Goal: Task Accomplishment & Management: Use online tool/utility

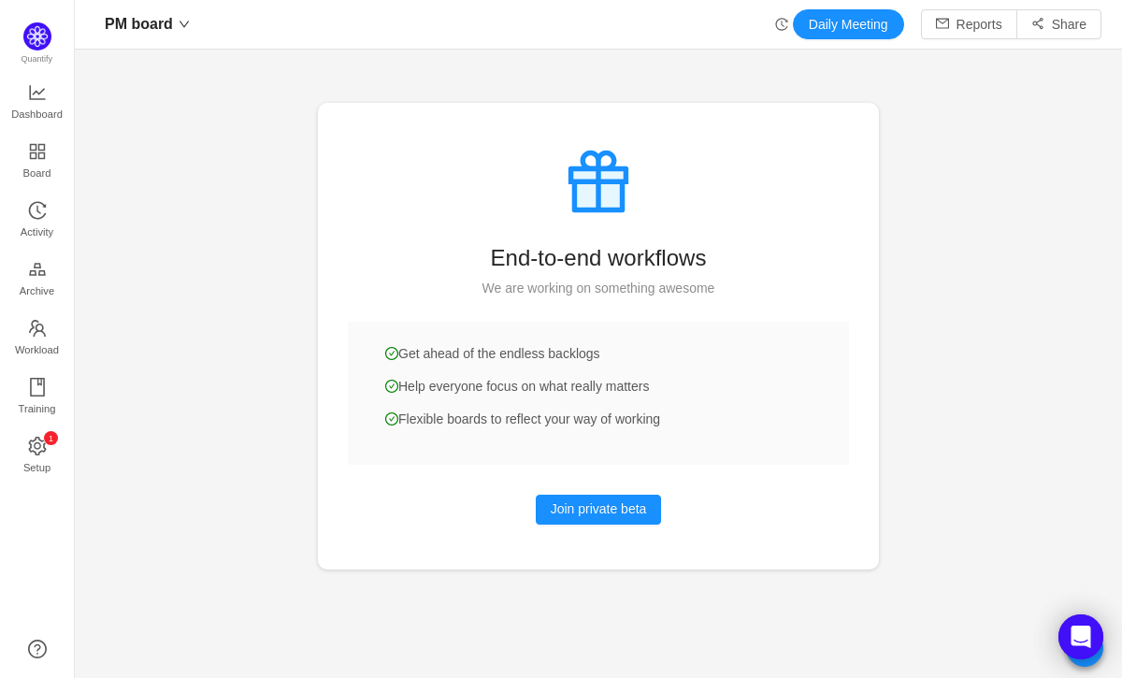
scroll to position [650, 1005]
click at [165, 269] on div at bounding box center [598, 339] width 1047 height 678
click at [194, 136] on div at bounding box center [598, 339] width 1047 height 678
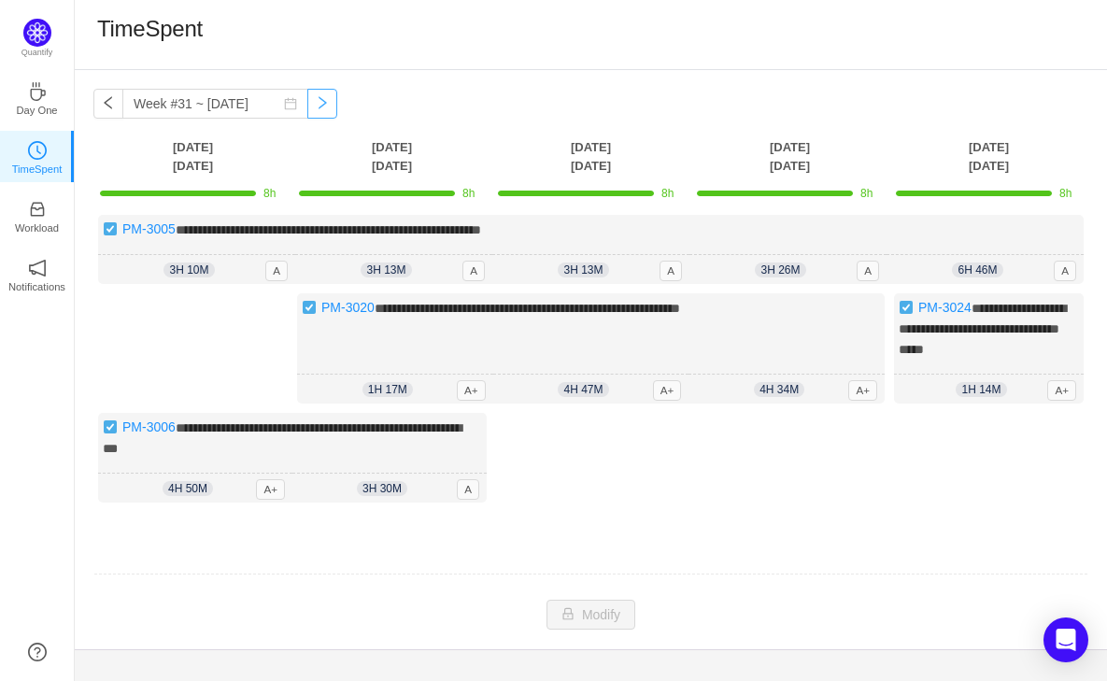
click at [308, 106] on button "button" at bounding box center [322, 104] width 30 height 30
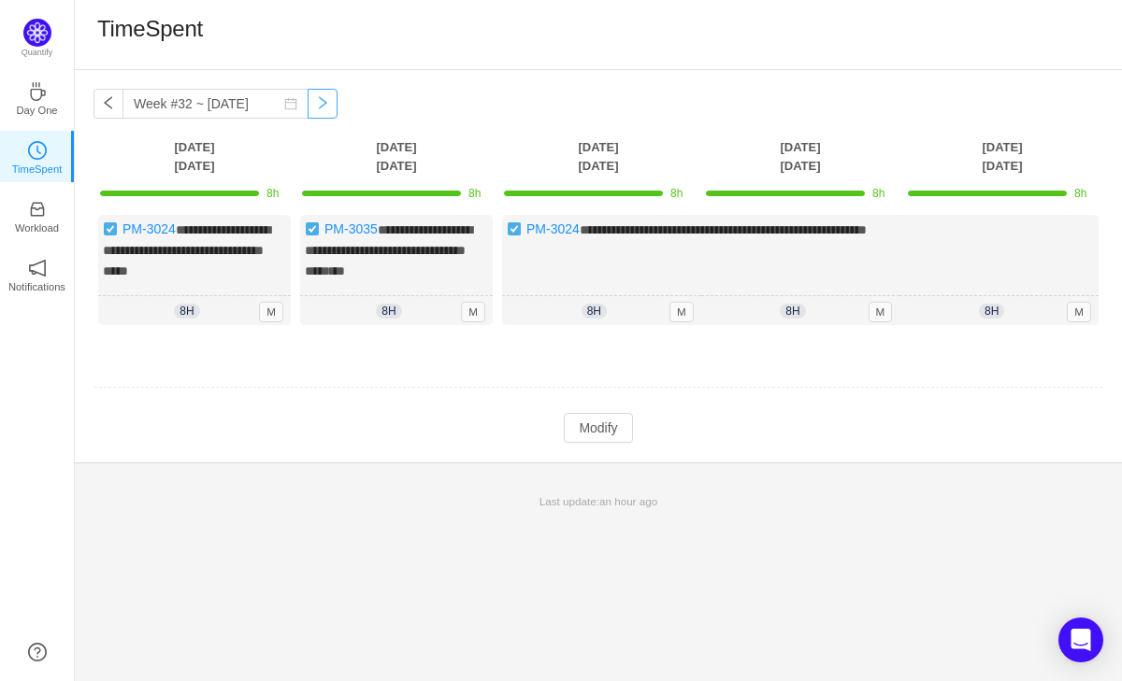
click at [307, 106] on button "button" at bounding box center [322, 104] width 30 height 30
click at [307, 107] on button "button" at bounding box center [322, 104] width 30 height 30
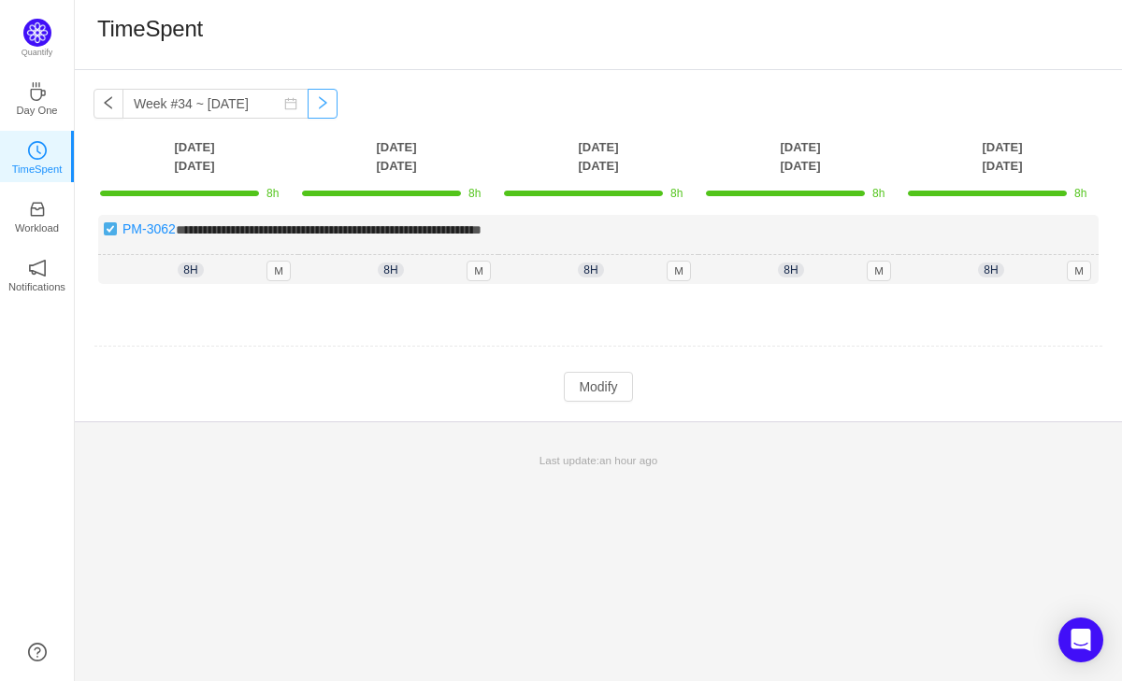
click at [307, 109] on button "button" at bounding box center [322, 104] width 30 height 30
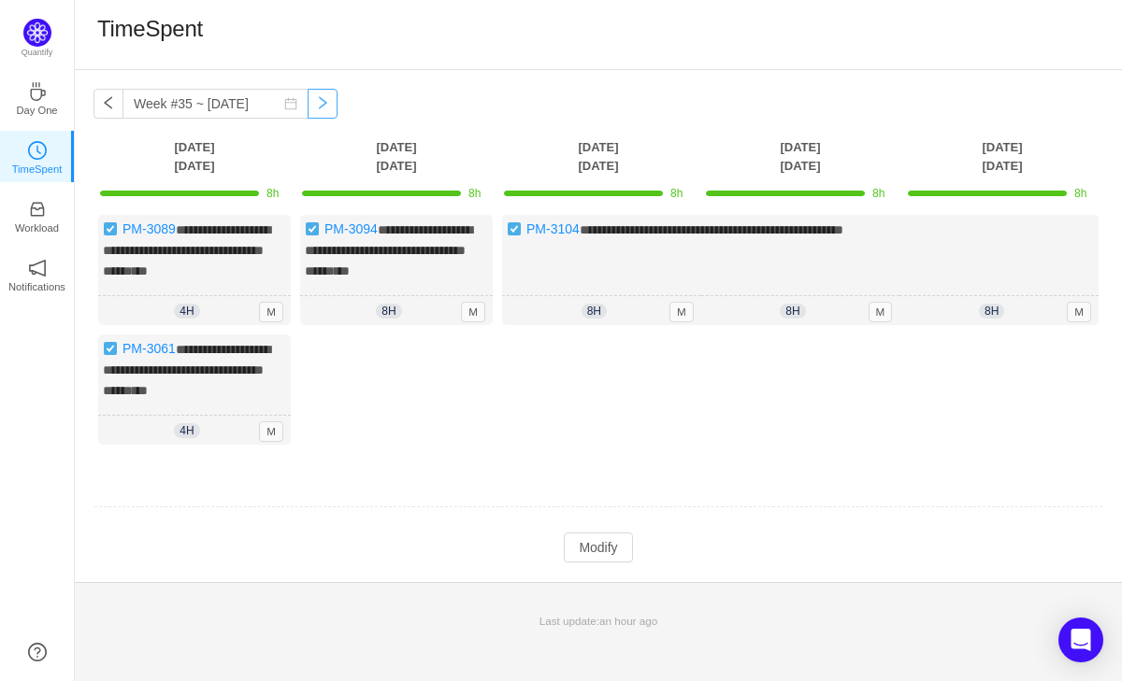
click at [307, 110] on button "button" at bounding box center [322, 104] width 30 height 30
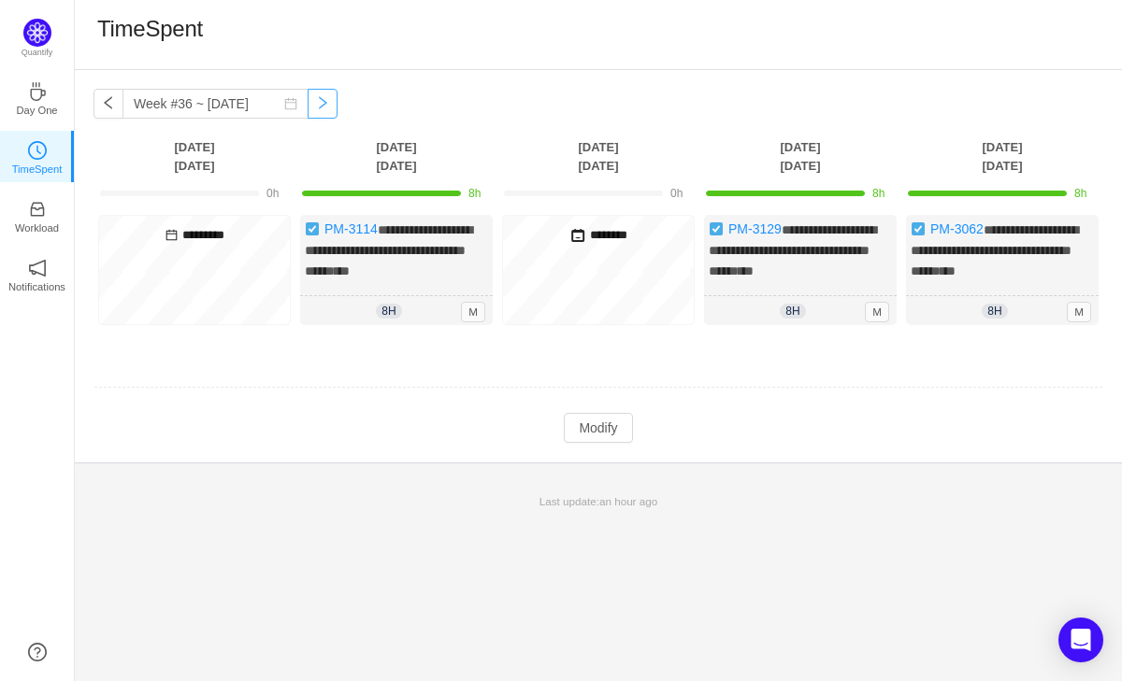
click at [307, 111] on button "button" at bounding box center [322, 104] width 30 height 30
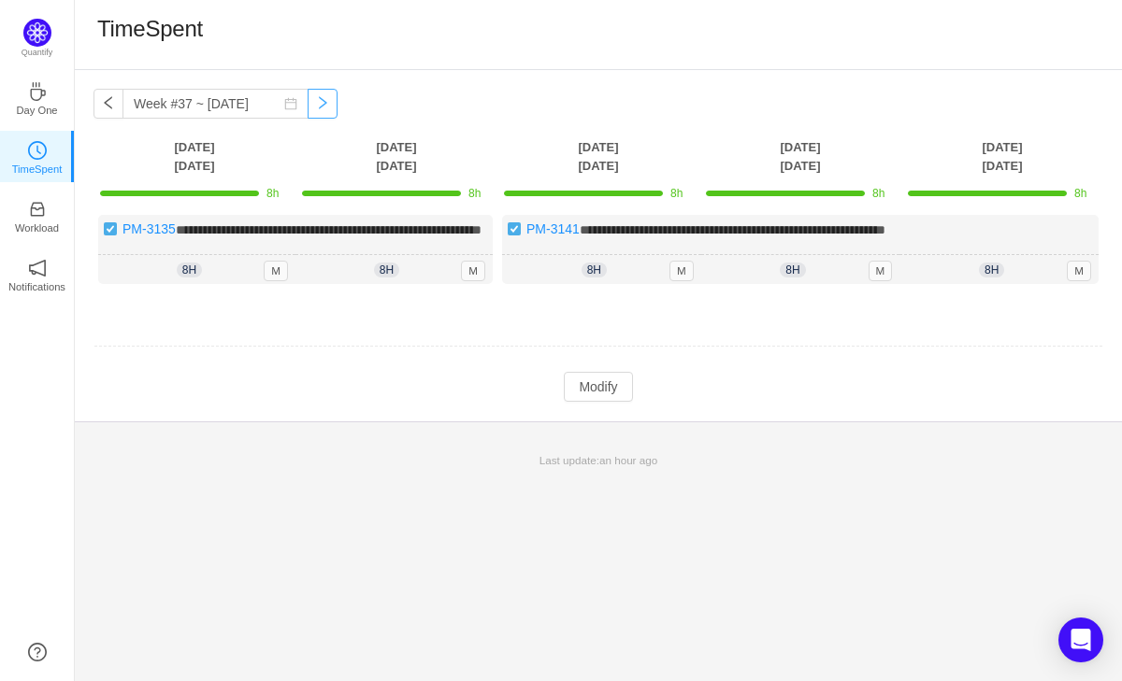
click at [307, 113] on button "button" at bounding box center [322, 104] width 30 height 30
type input "Week #38 ~ [DATE]"
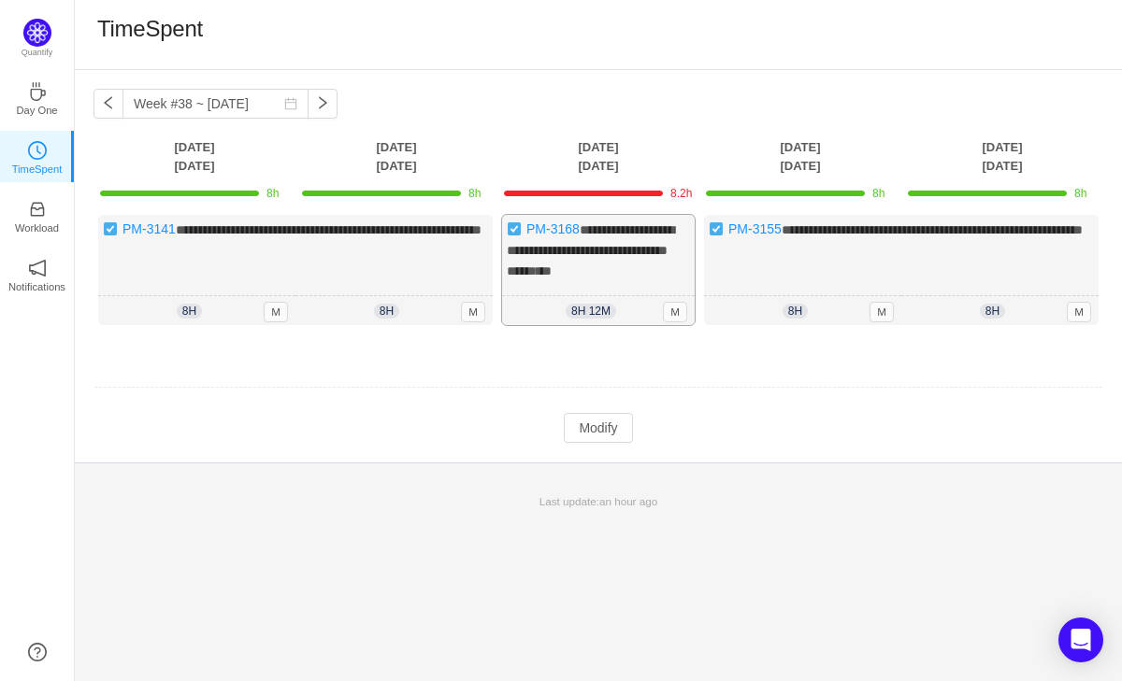
click at [614, 265] on div "**********" at bounding box center [598, 270] width 193 height 110
click at [587, 296] on div "8h 12m 8h 12m M" at bounding box center [598, 311] width 193 height 30
click at [589, 424] on button "Modify" at bounding box center [598, 428] width 68 height 30
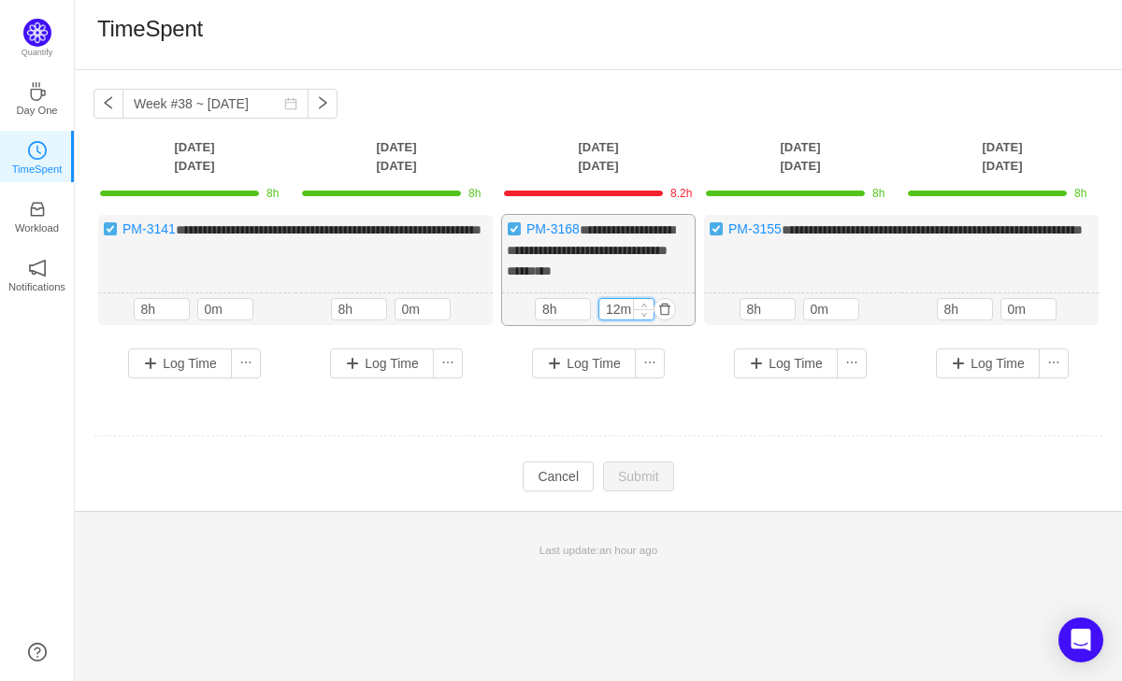
click at [620, 307] on input "12m" at bounding box center [626, 309] width 54 height 21
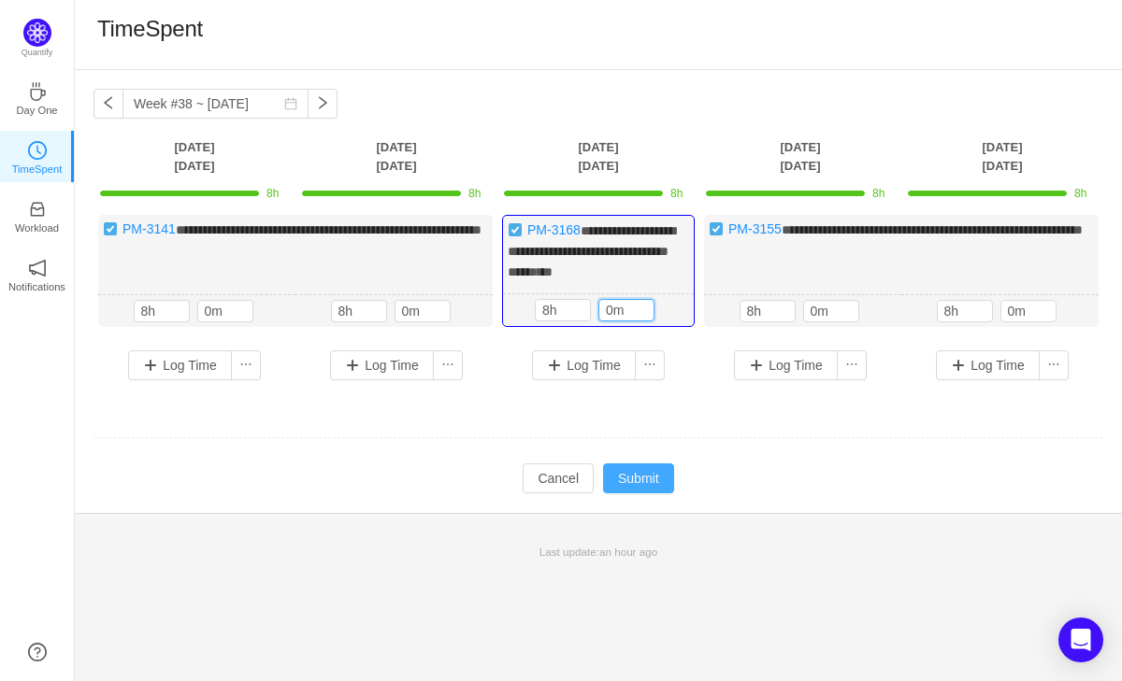
type input "0m"
click at [643, 474] on button "Submit" at bounding box center [638, 479] width 71 height 30
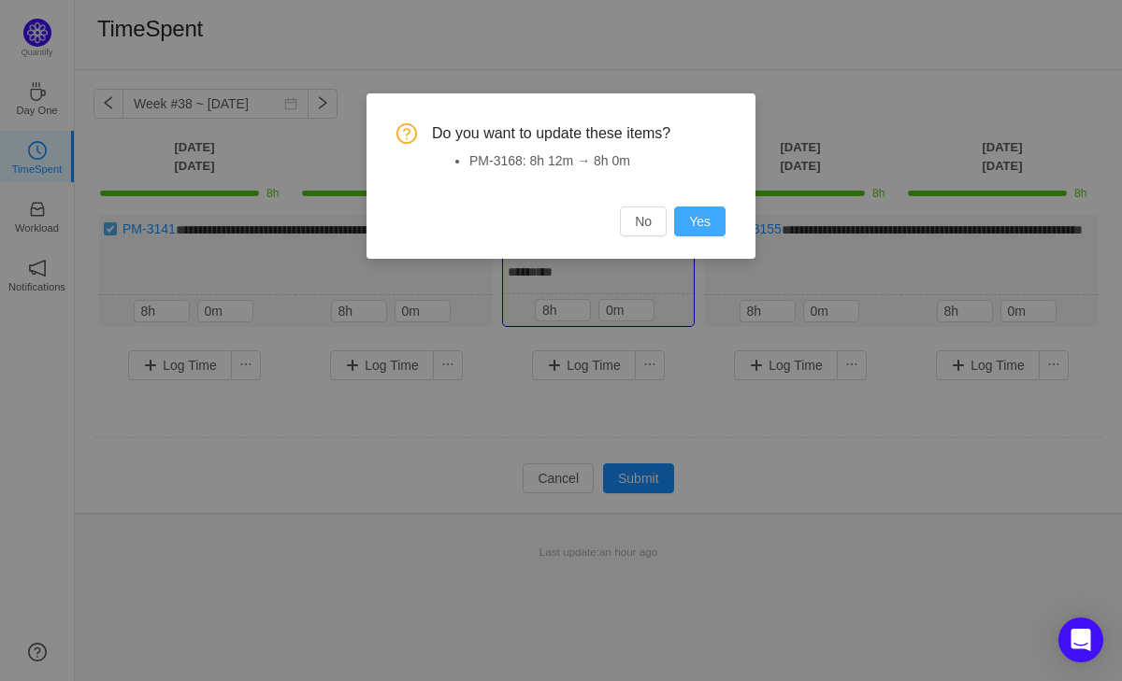
click at [697, 218] on button "Yes" at bounding box center [699, 222] width 51 height 30
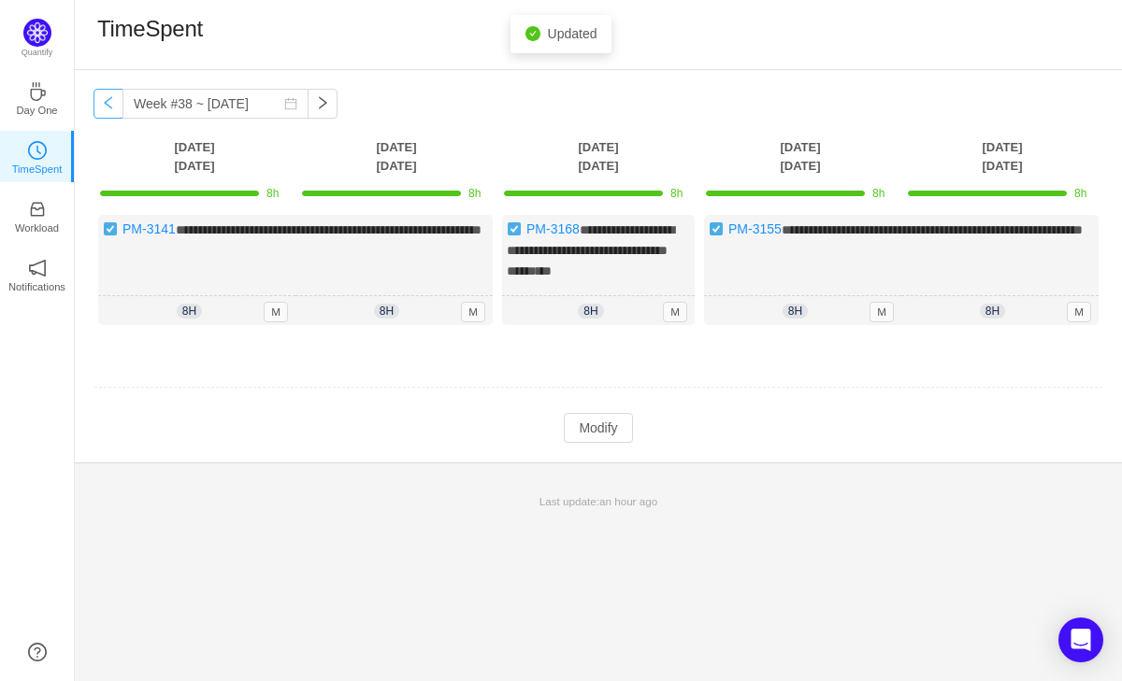
click at [108, 104] on button "button" at bounding box center [108, 104] width 30 height 30
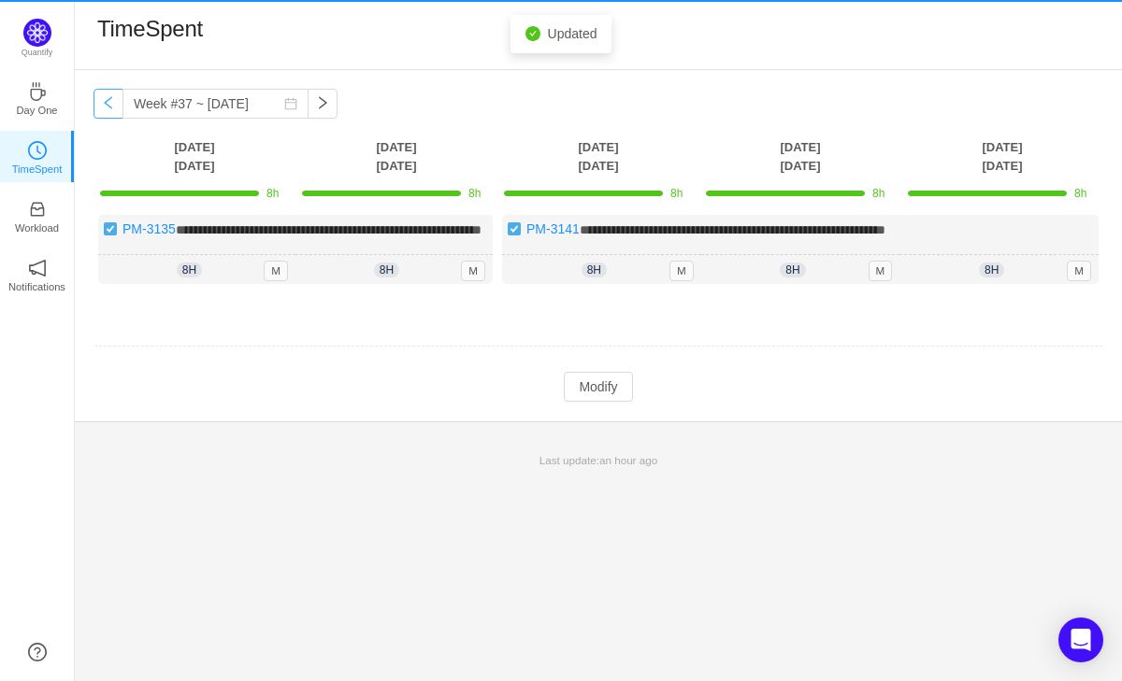
click at [108, 105] on button "button" at bounding box center [108, 104] width 30 height 30
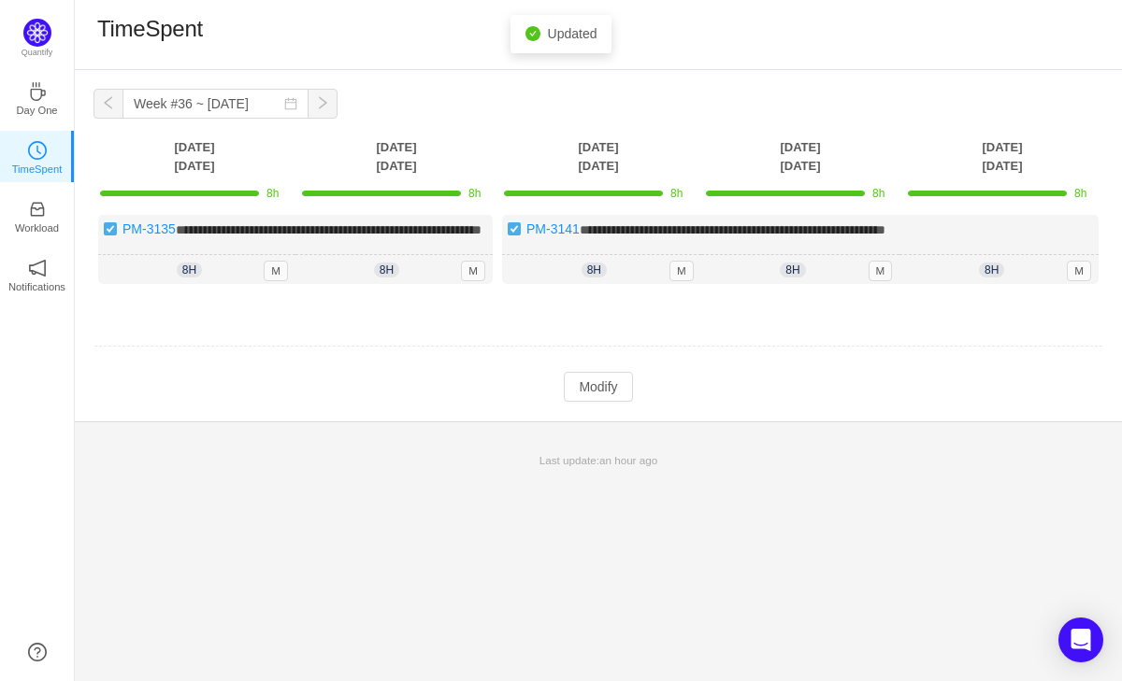
click at [108, 105] on button "button" at bounding box center [108, 104] width 30 height 30
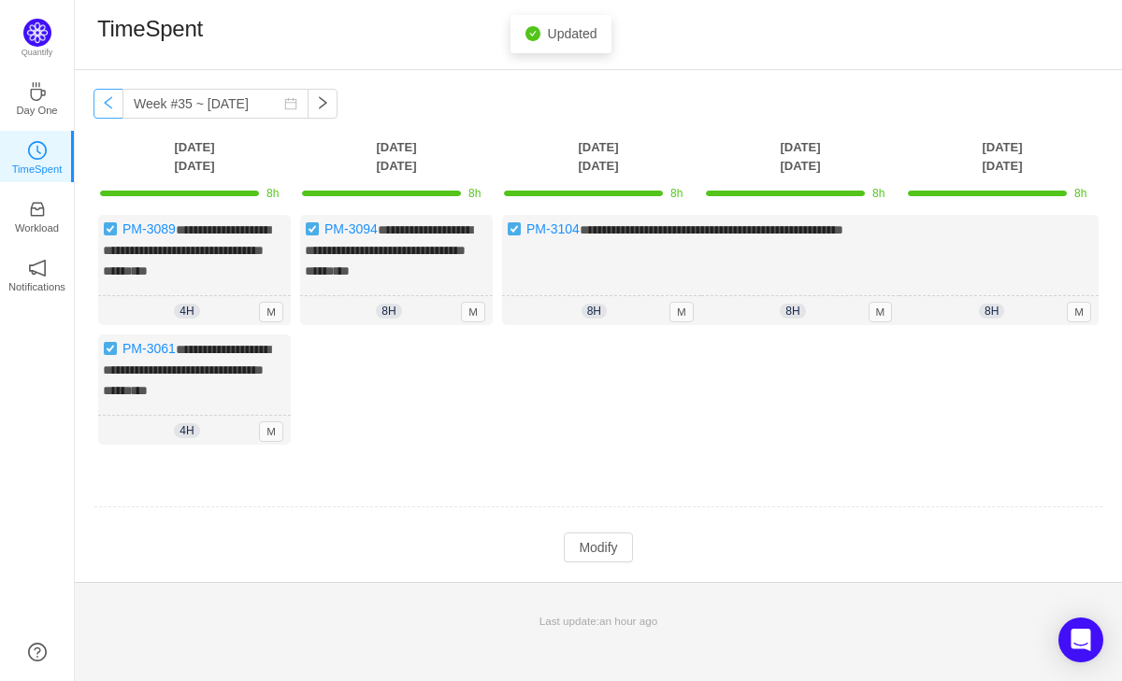
click at [108, 105] on button "button" at bounding box center [108, 104] width 30 height 30
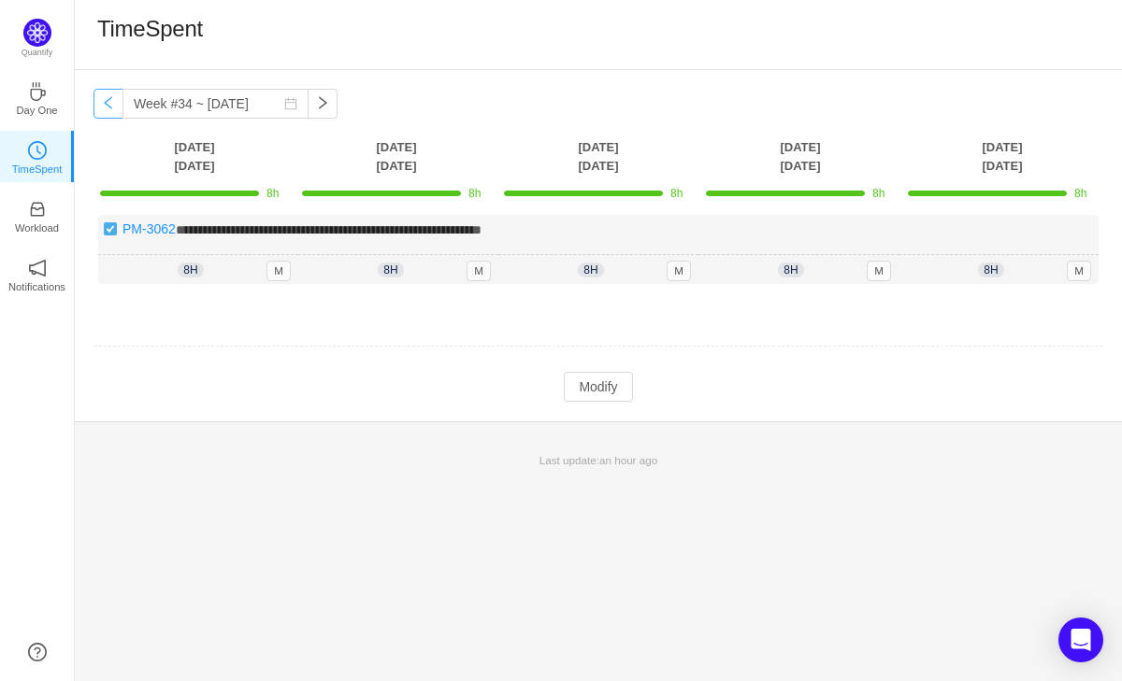
click at [108, 105] on button "button" at bounding box center [108, 104] width 30 height 30
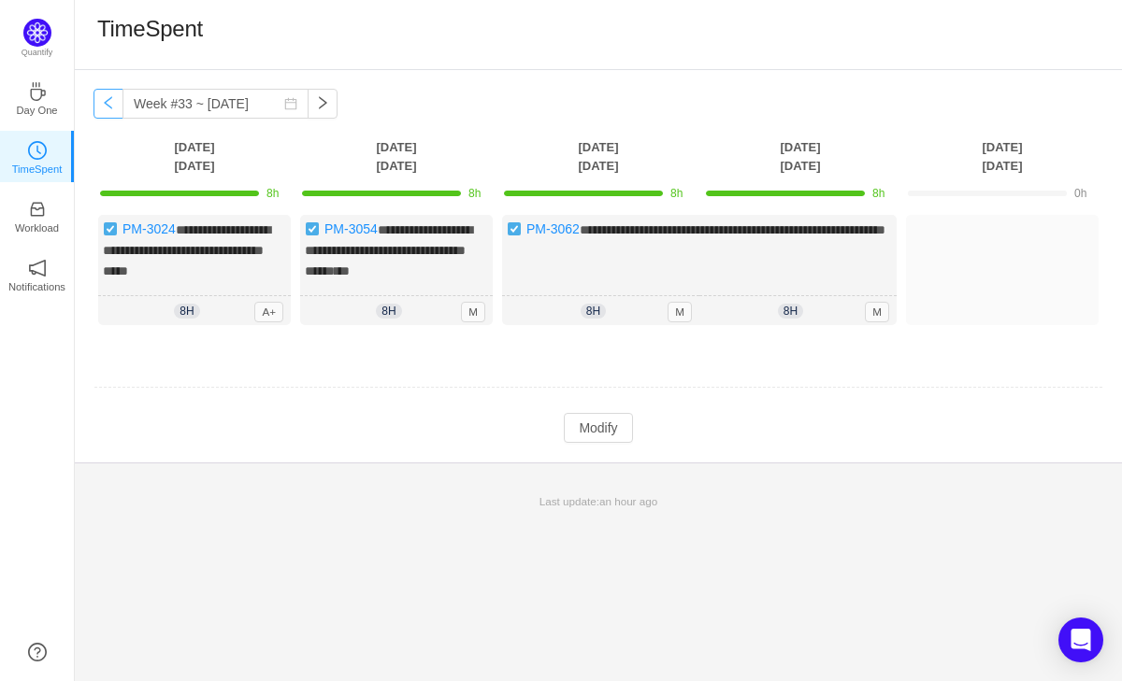
click at [107, 104] on button "button" at bounding box center [108, 104] width 30 height 30
click at [107, 105] on button "button" at bounding box center [108, 104] width 30 height 30
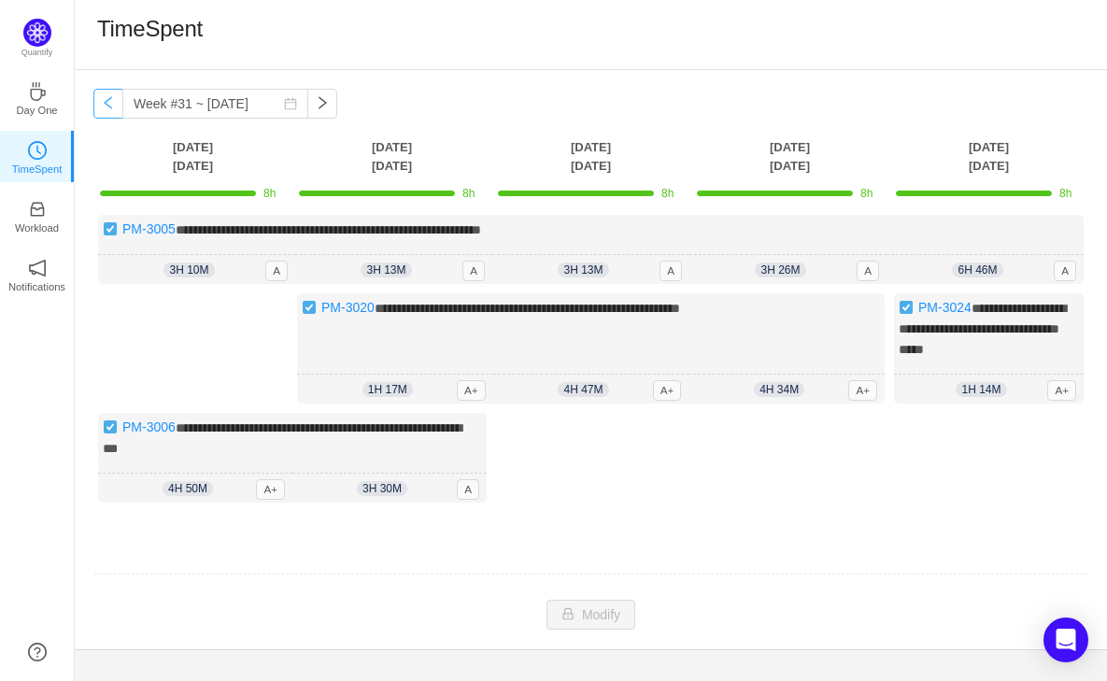
click at [107, 105] on button "button" at bounding box center [108, 104] width 30 height 30
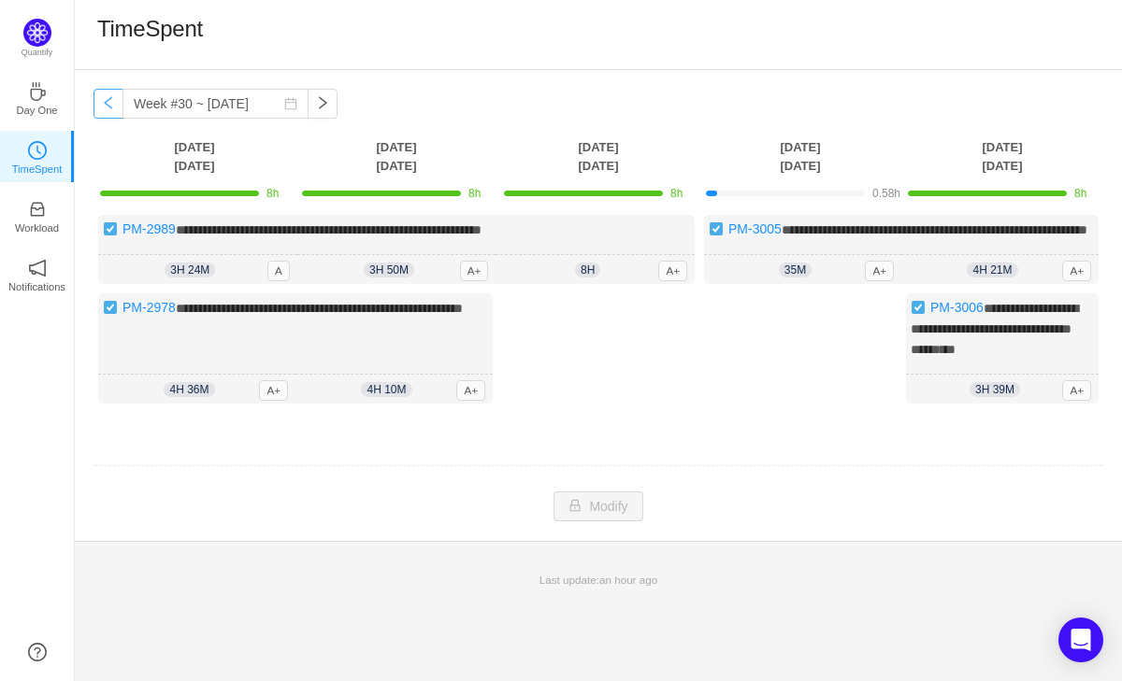
click at [107, 105] on button "button" at bounding box center [108, 104] width 30 height 30
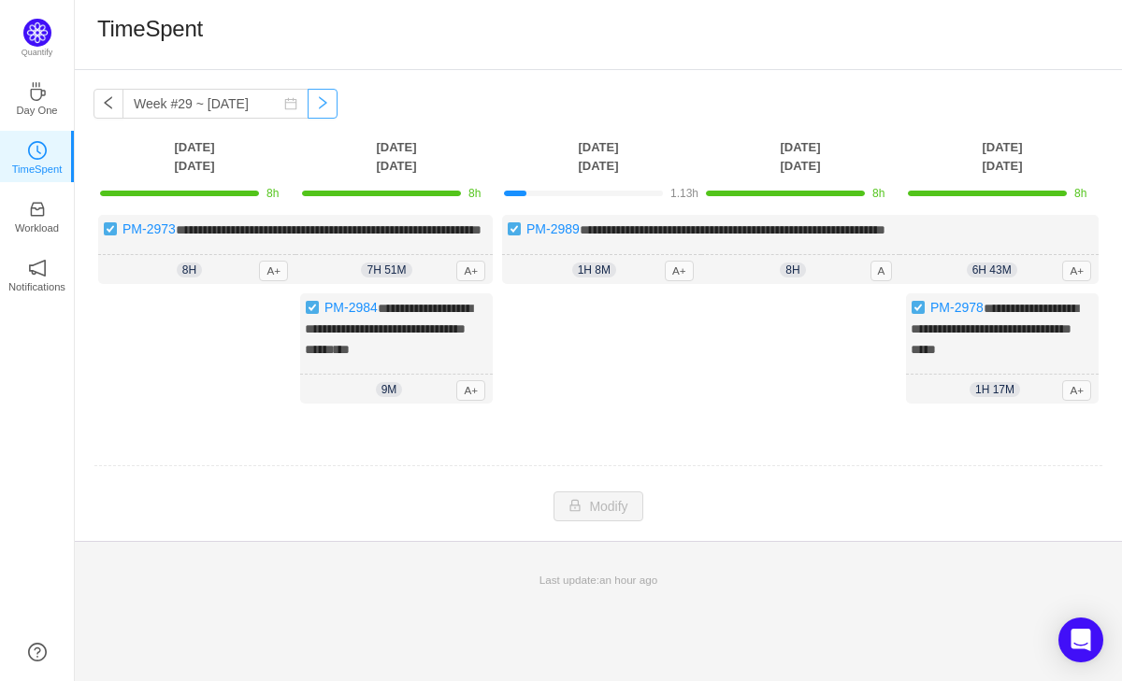
click at [307, 118] on button "button" at bounding box center [322, 104] width 30 height 30
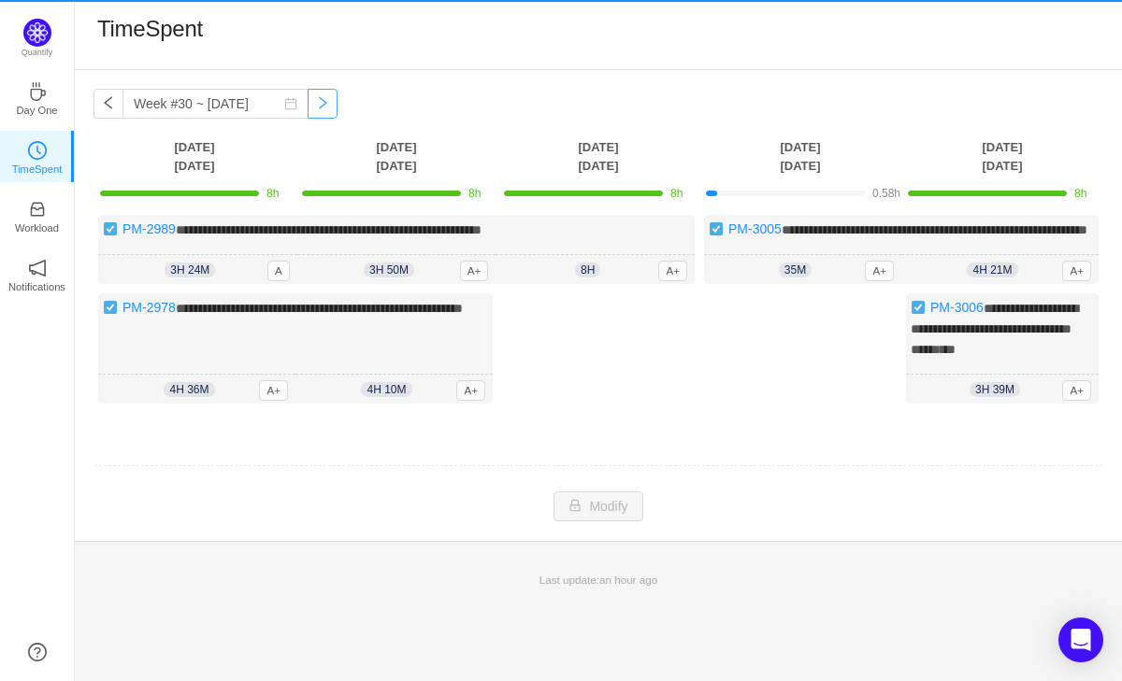
click at [307, 116] on button "button" at bounding box center [322, 104] width 30 height 30
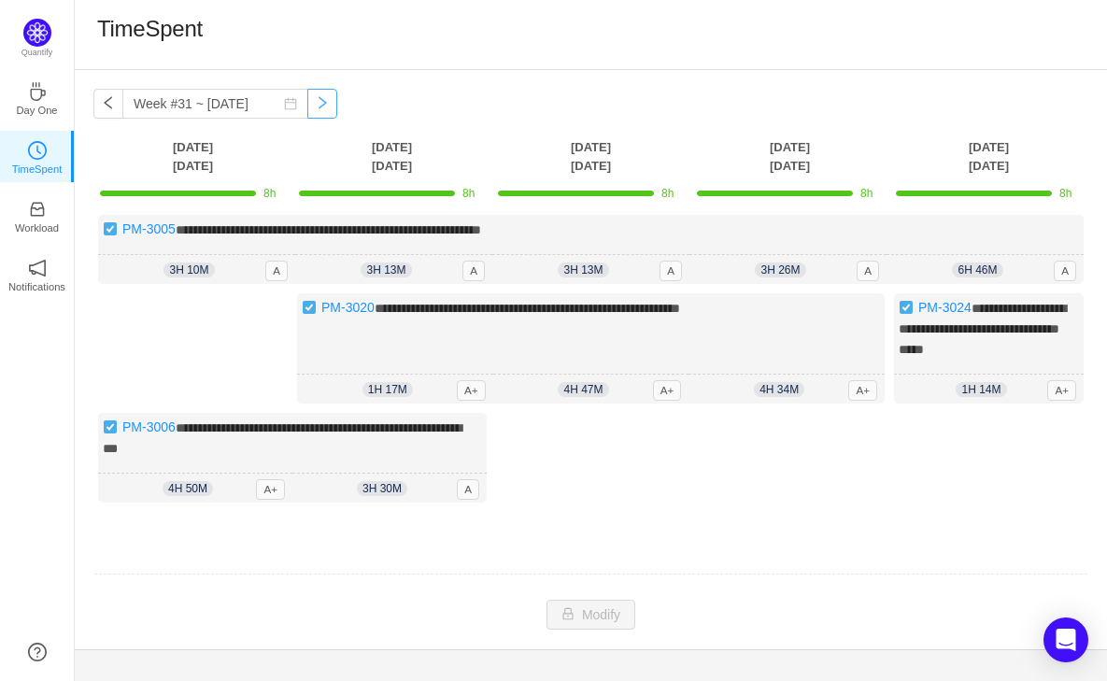
click at [307, 115] on button "button" at bounding box center [322, 104] width 30 height 30
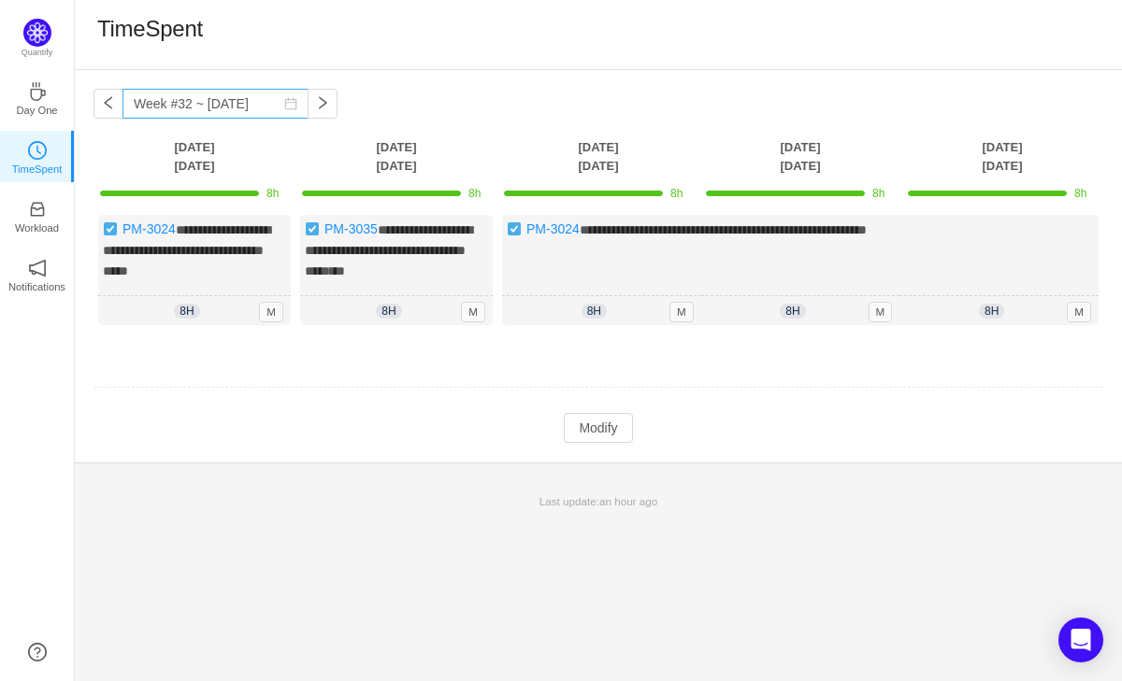
click at [284, 107] on icon "icon: calendar" at bounding box center [290, 103] width 13 height 13
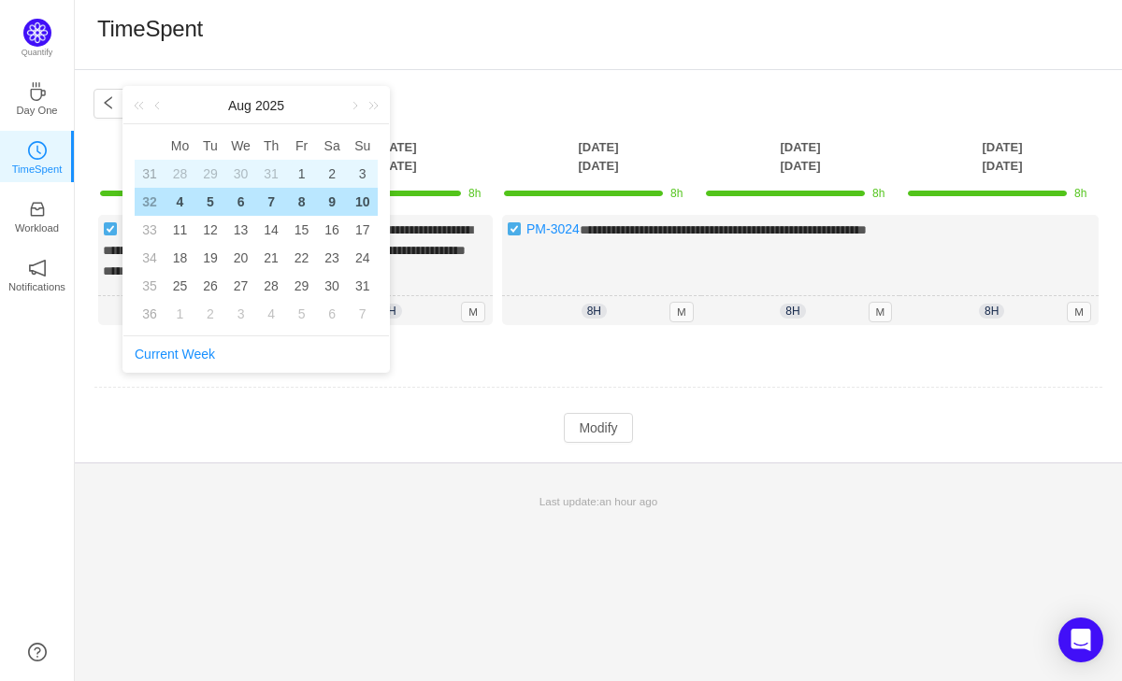
click at [309, 175] on div "1" at bounding box center [302, 174] width 22 height 22
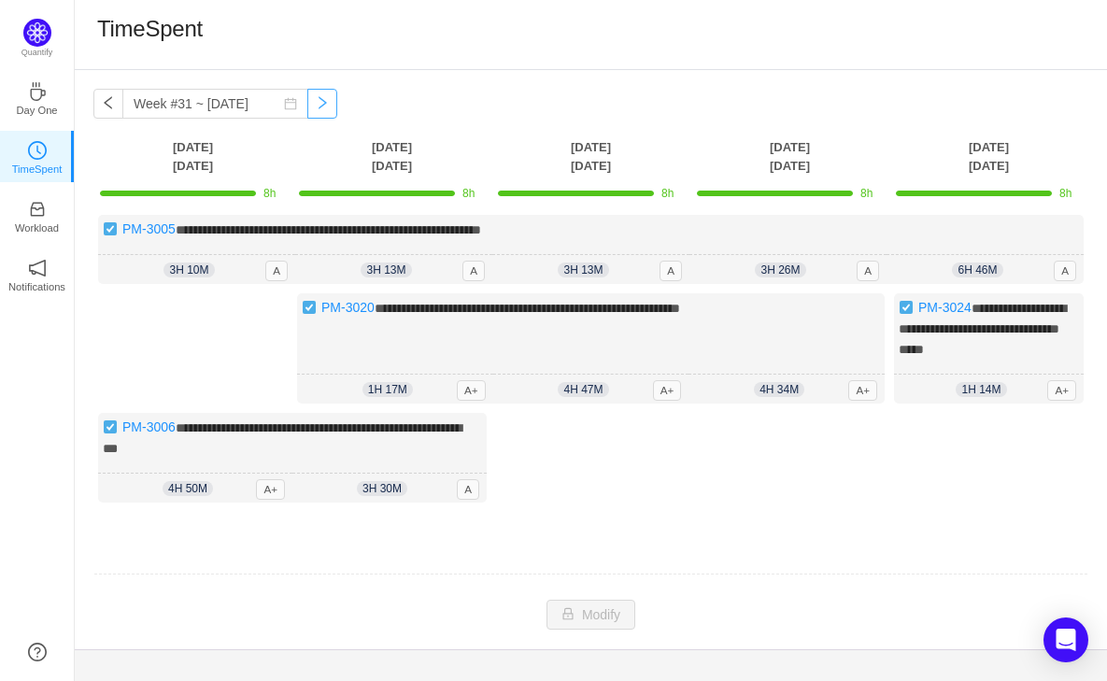
click at [310, 94] on button "button" at bounding box center [322, 104] width 30 height 30
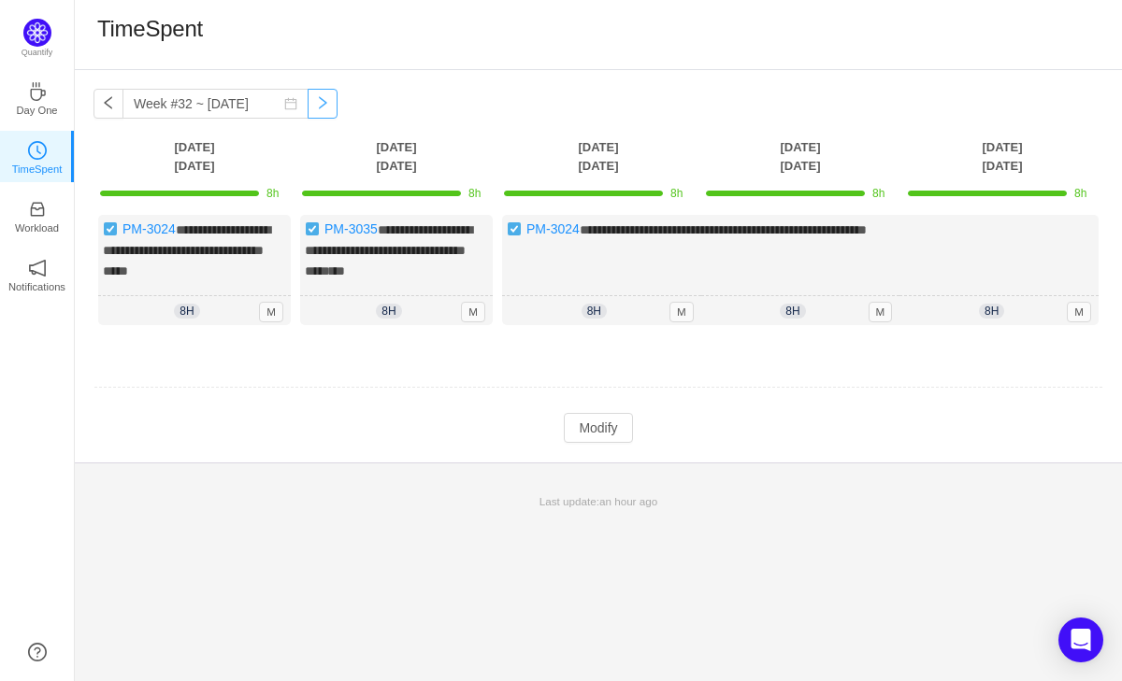
click at [310, 107] on button "button" at bounding box center [322, 104] width 30 height 30
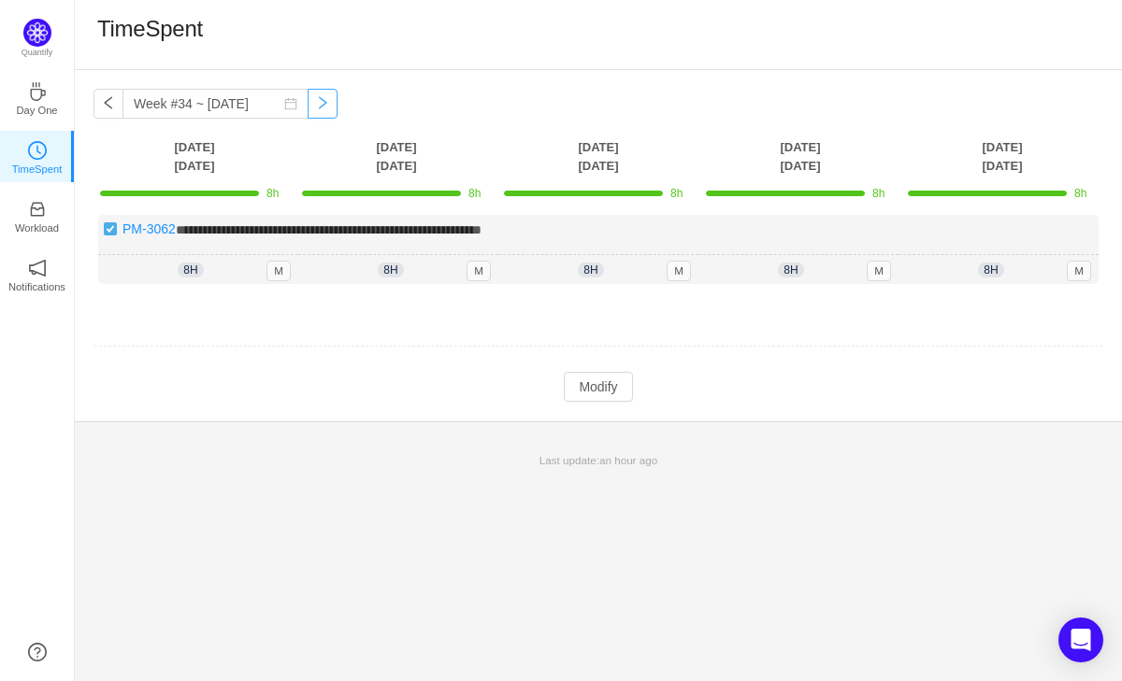
click at [310, 107] on button "button" at bounding box center [322, 104] width 30 height 30
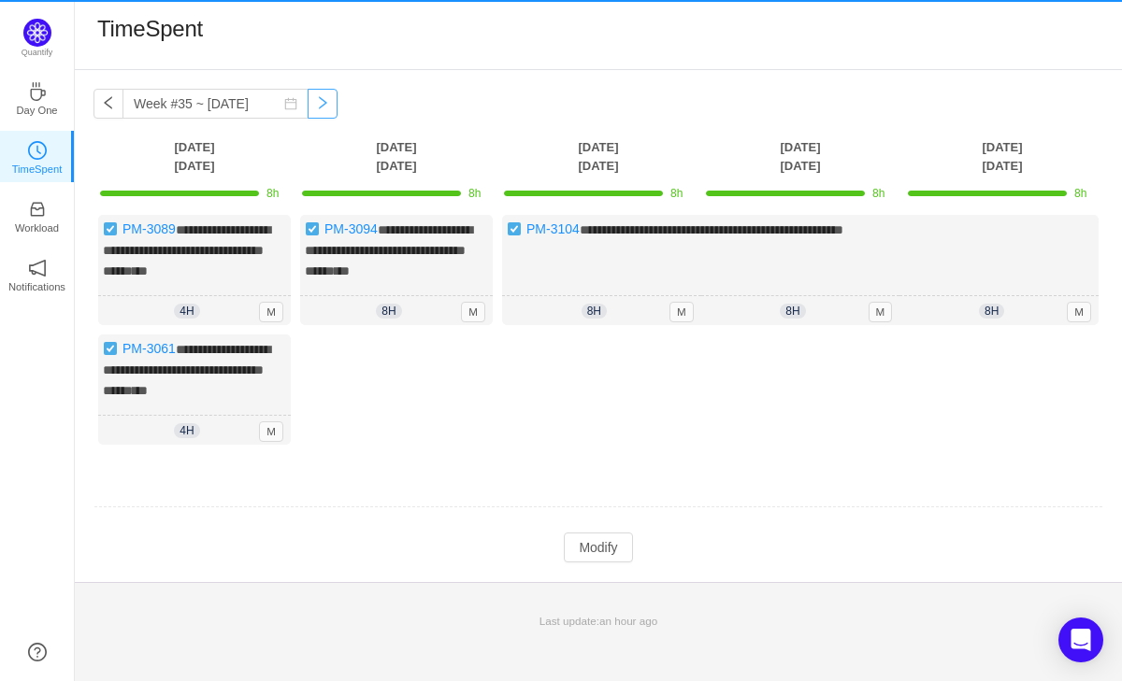
click at [310, 107] on button "button" at bounding box center [322, 104] width 30 height 30
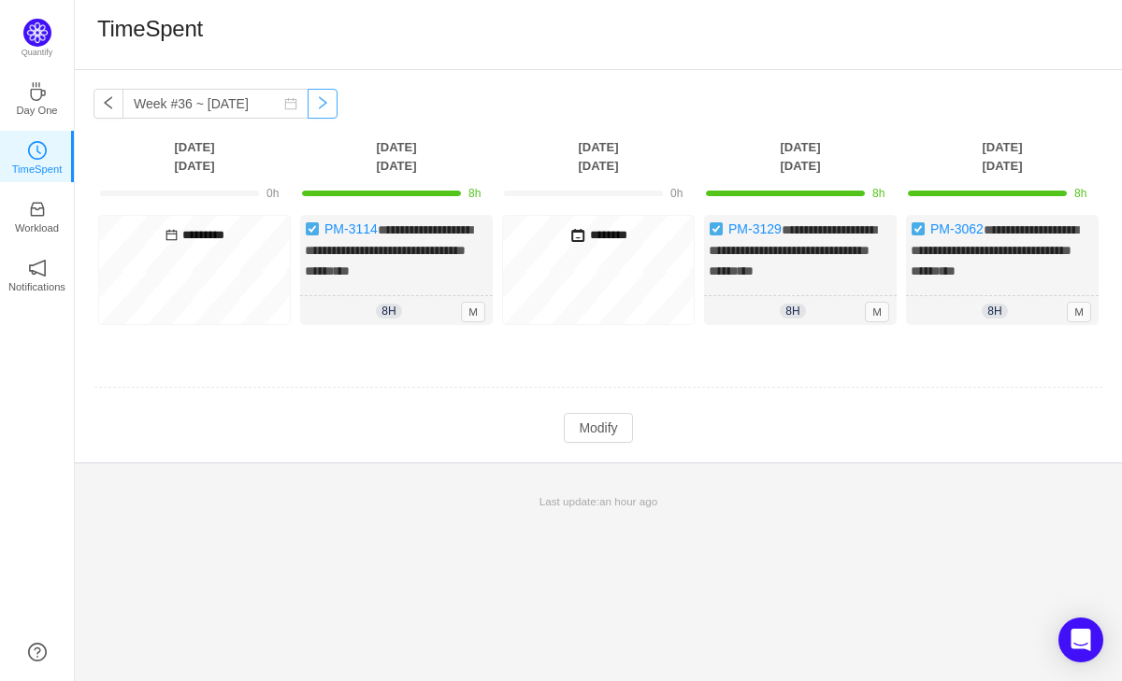
click at [310, 107] on button "button" at bounding box center [322, 104] width 30 height 30
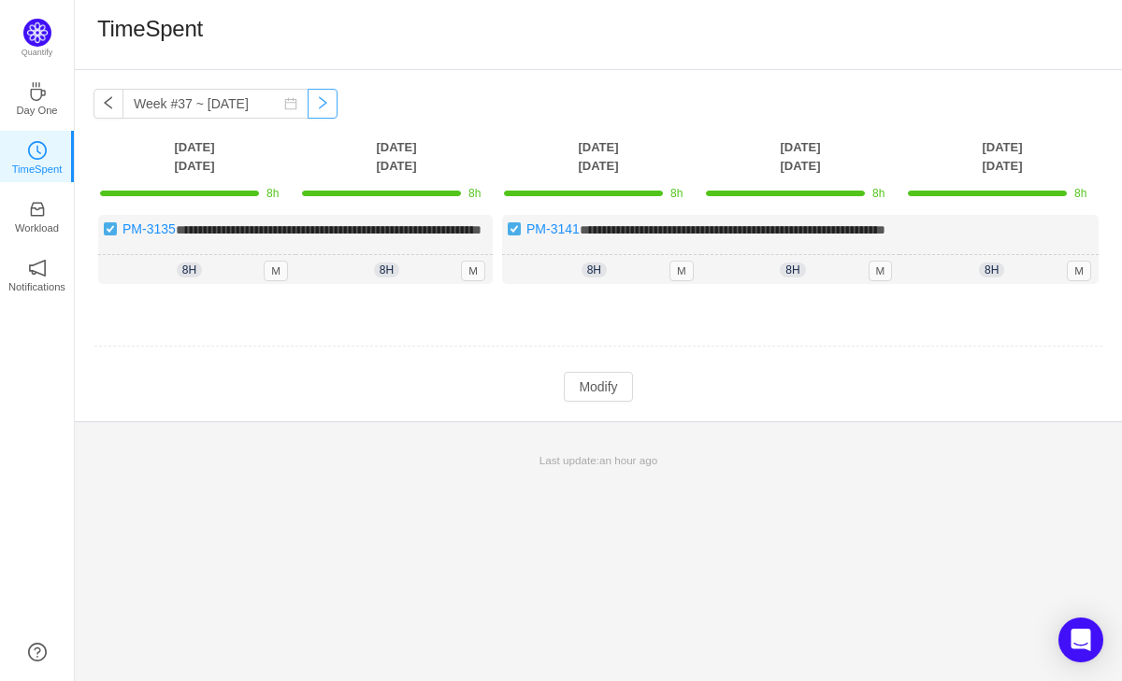
click at [310, 108] on button "button" at bounding box center [322, 104] width 30 height 30
type input "Week #38 ~ [DATE]"
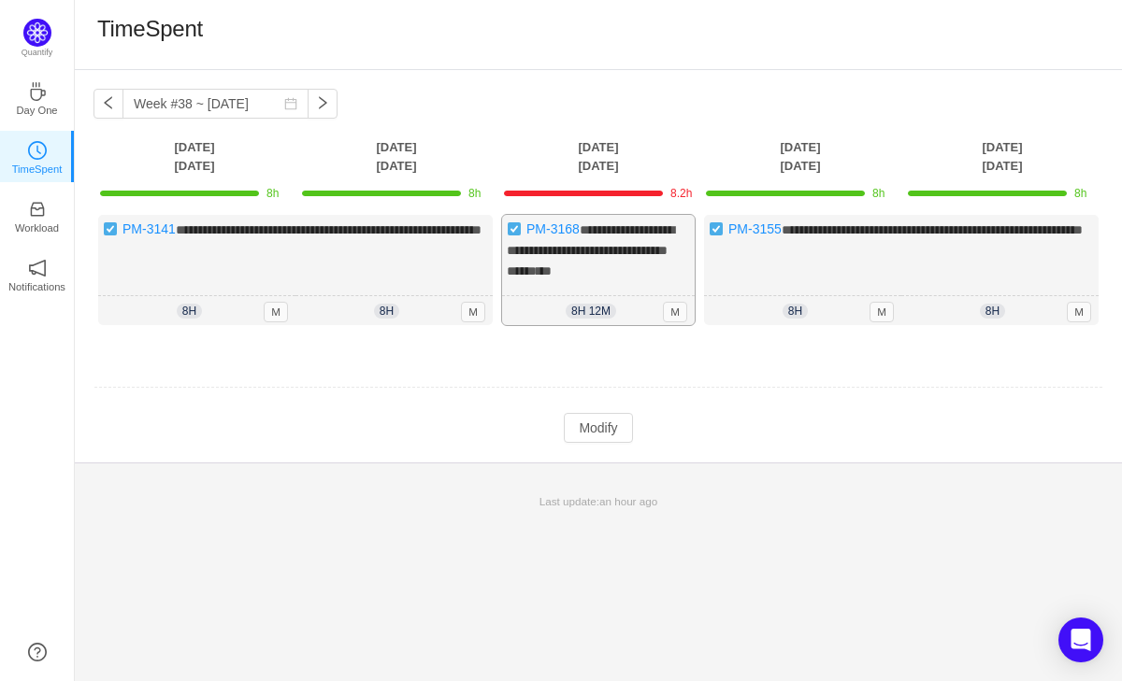
click at [616, 281] on div "**********" at bounding box center [598, 270] width 193 height 110
click at [591, 304] on span "8h 12m" at bounding box center [590, 311] width 50 height 15
click at [586, 422] on button "Modify" at bounding box center [598, 428] width 68 height 30
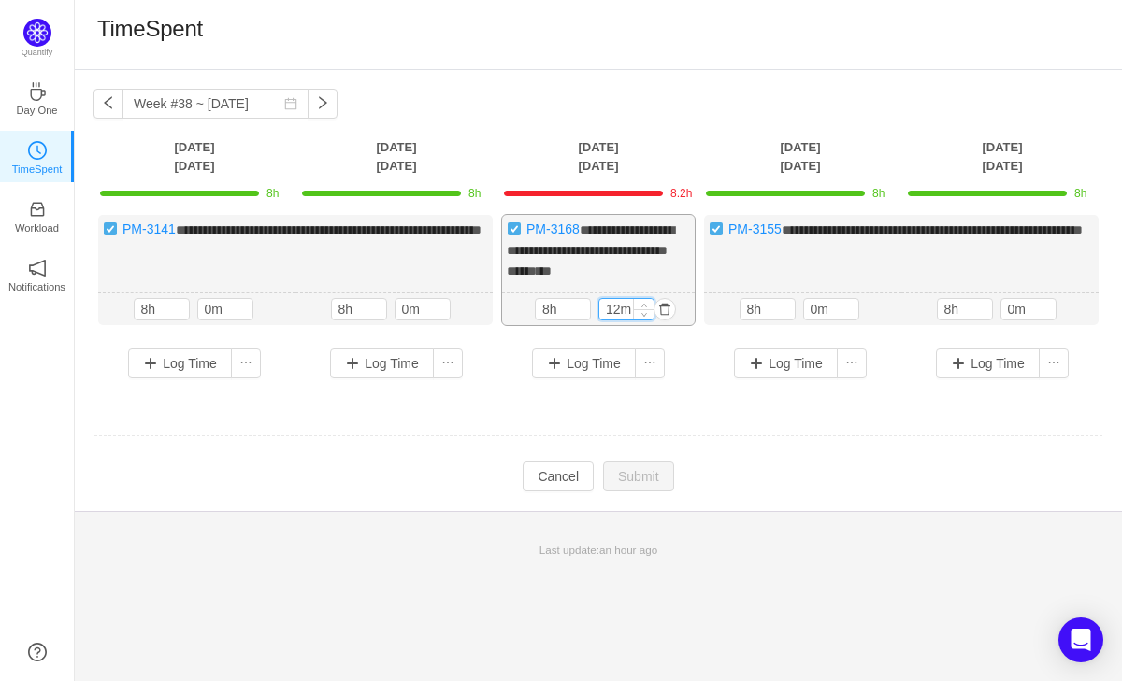
click at [619, 304] on input "12m" at bounding box center [626, 309] width 54 height 21
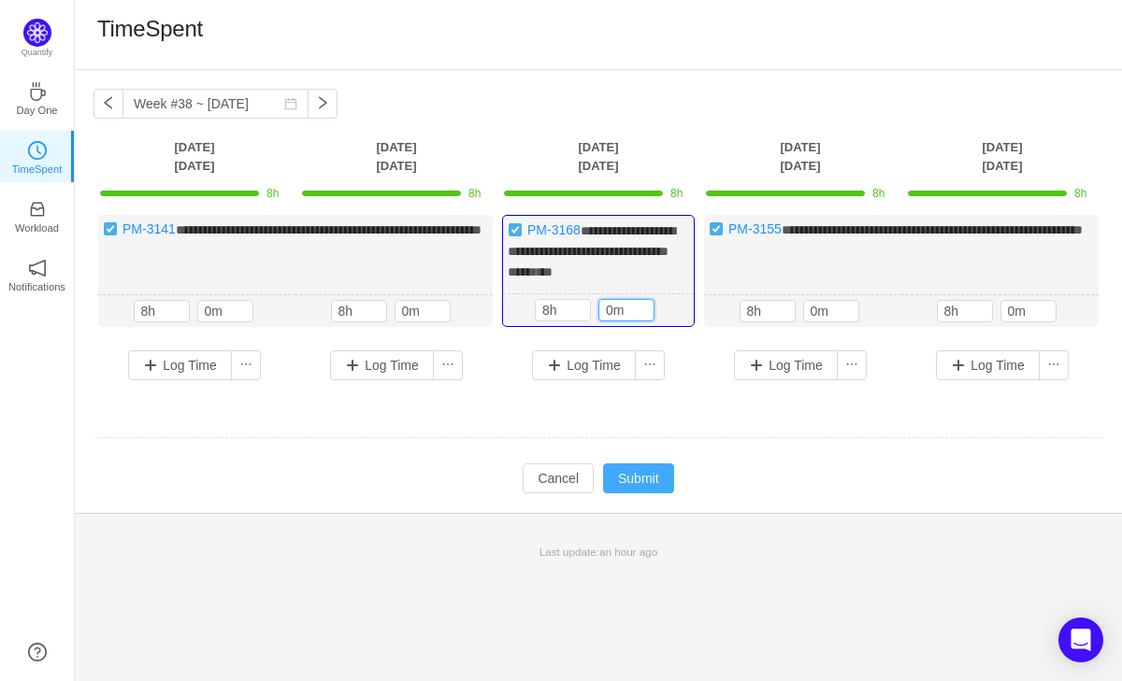
type input "0m"
click at [640, 481] on button "Submit" at bounding box center [638, 479] width 71 height 30
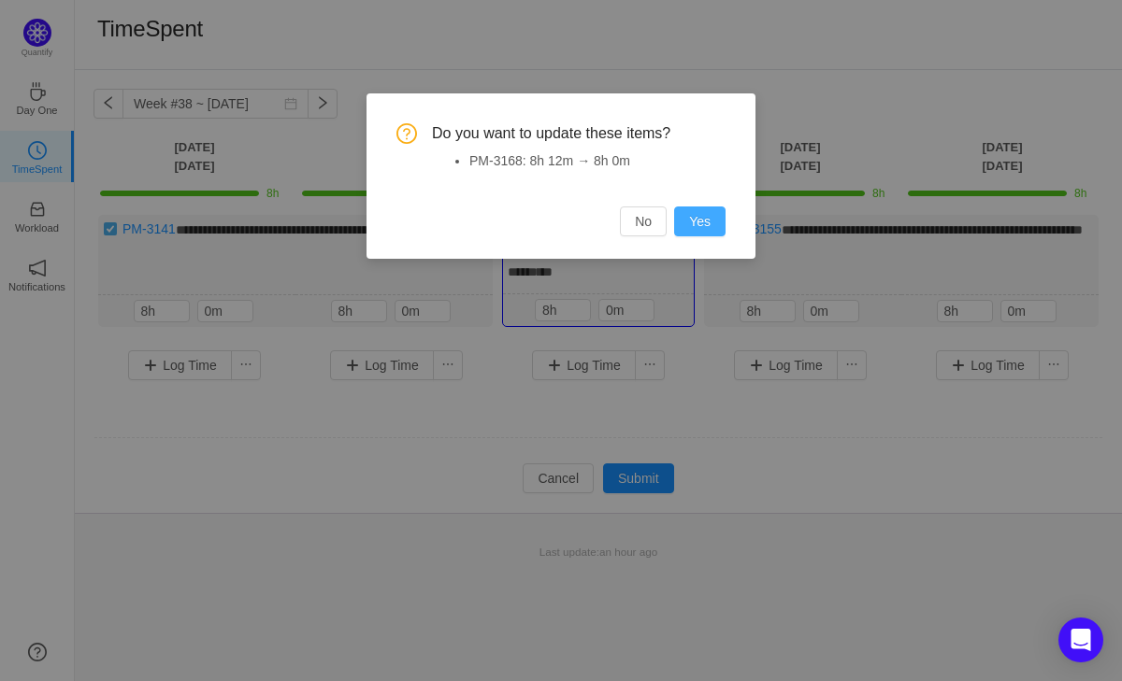
click at [707, 228] on button "Yes" at bounding box center [699, 222] width 51 height 30
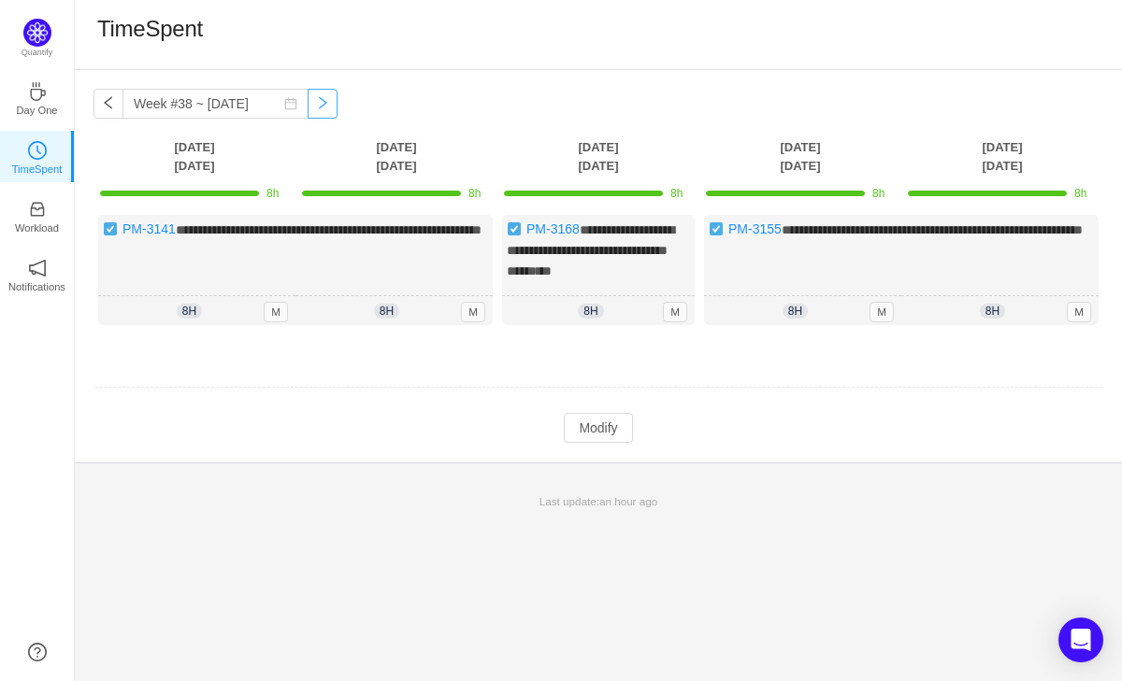
click at [311, 105] on button "button" at bounding box center [322, 104] width 30 height 30
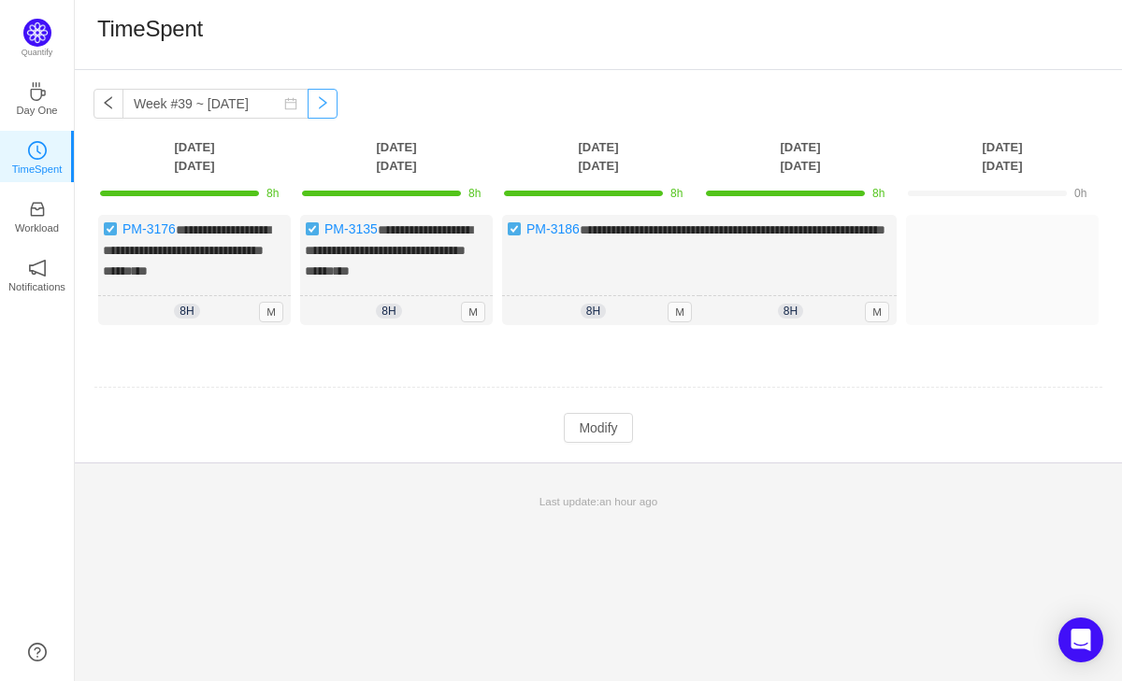
click at [311, 105] on button "button" at bounding box center [322, 104] width 30 height 30
click at [99, 105] on button "button" at bounding box center [108, 104] width 30 height 30
type input "Week #38 ~ [DATE]"
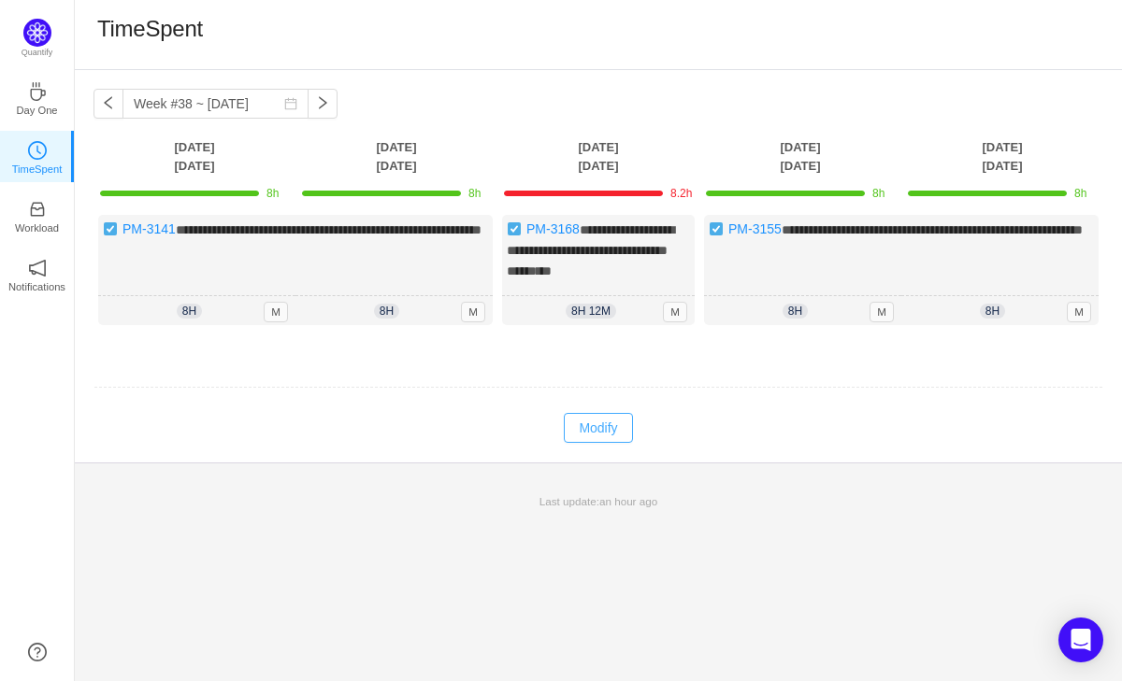
click at [592, 429] on button "Modify" at bounding box center [598, 428] width 68 height 30
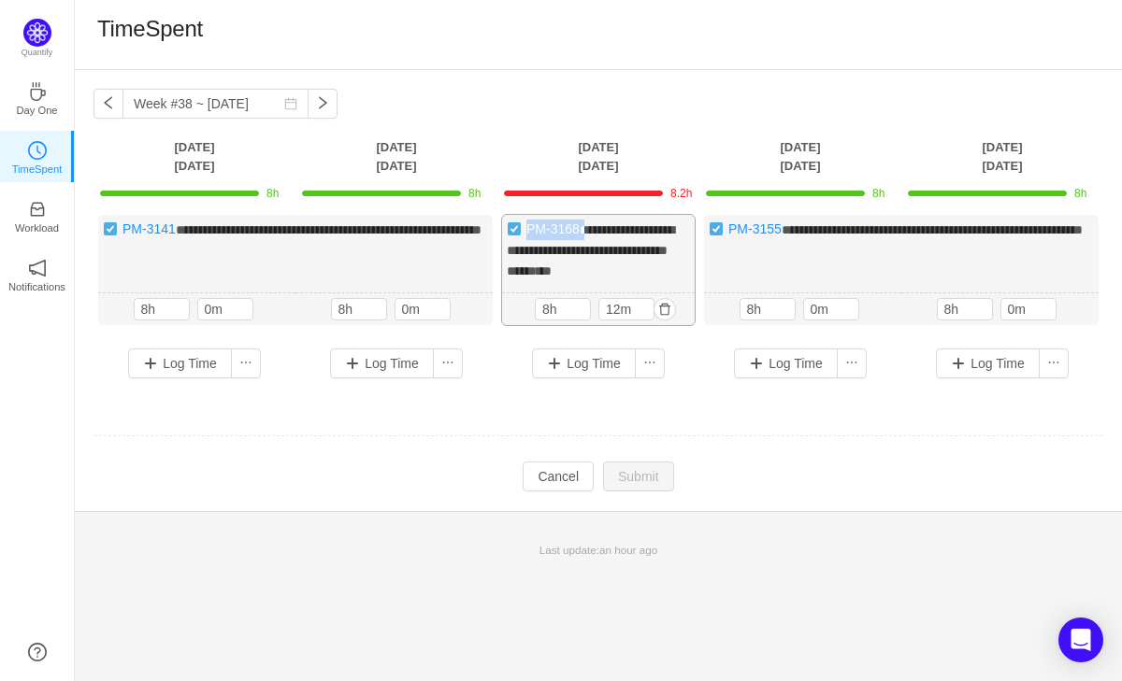
drag, startPoint x: 588, startPoint y: 238, endPoint x: 529, endPoint y: 238, distance: 58.9
click at [529, 238] on div "**********" at bounding box center [598, 270] width 193 height 110
copy div "PM-3168 *"
click at [713, 413] on td at bounding box center [597, 437] width 1009 height 48
click at [667, 305] on button "button" at bounding box center [664, 309] width 22 height 22
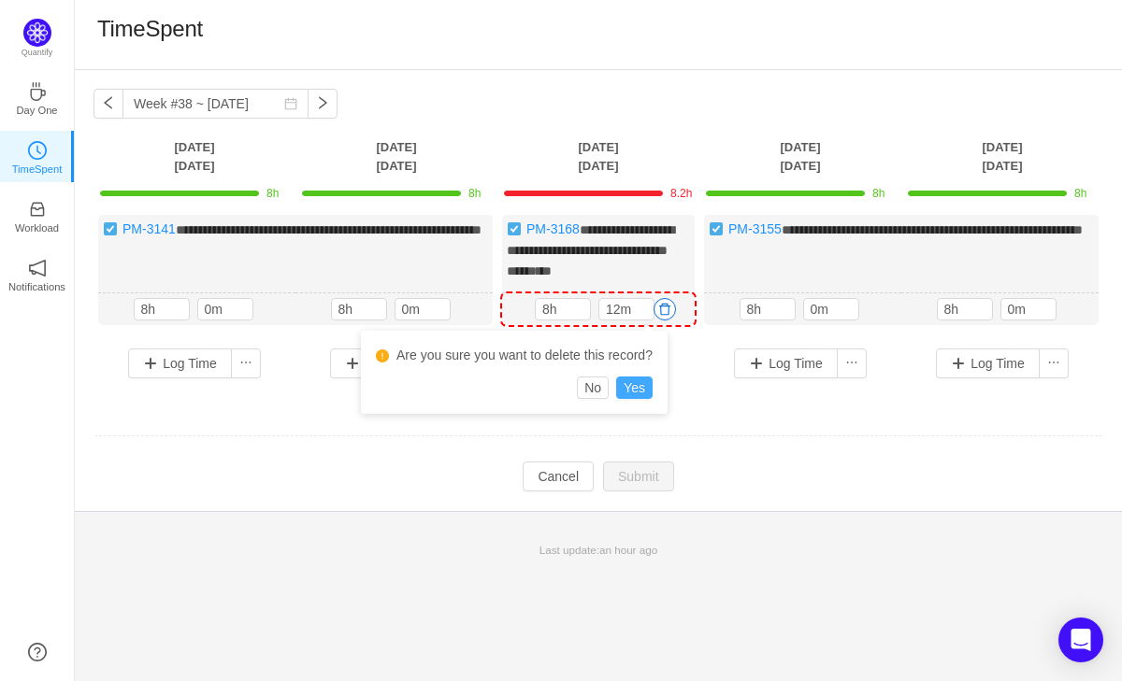
click at [648, 384] on button "Yes" at bounding box center [634, 388] width 36 height 22
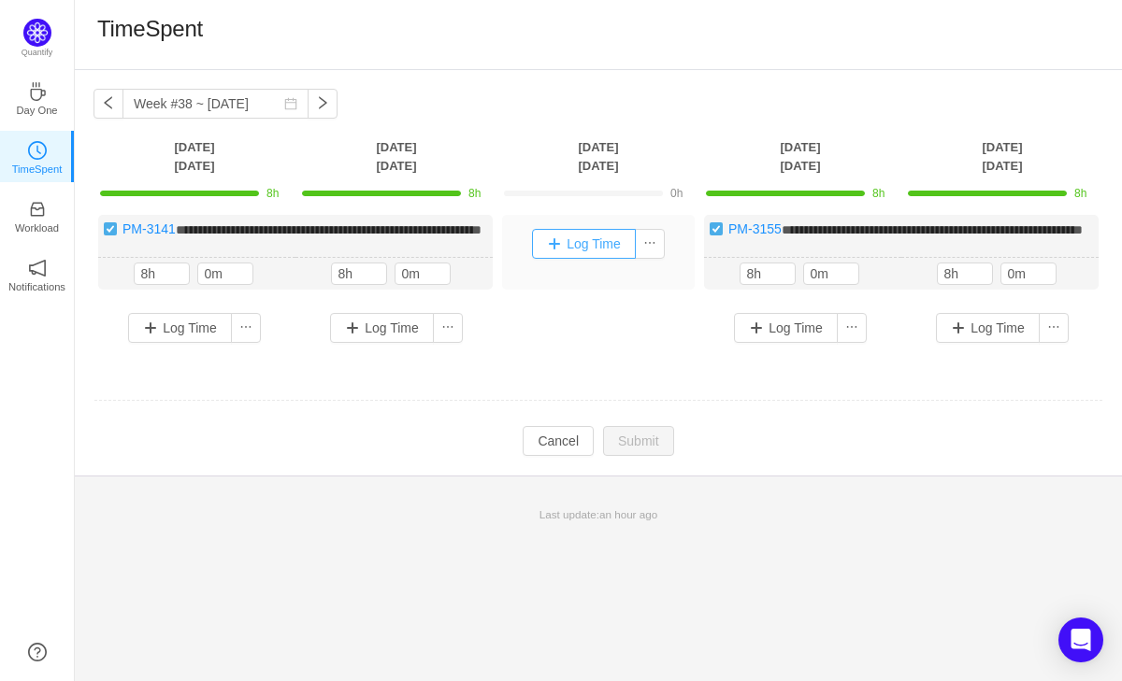
click at [586, 248] on button "Log Time" at bounding box center [584, 244] width 104 height 30
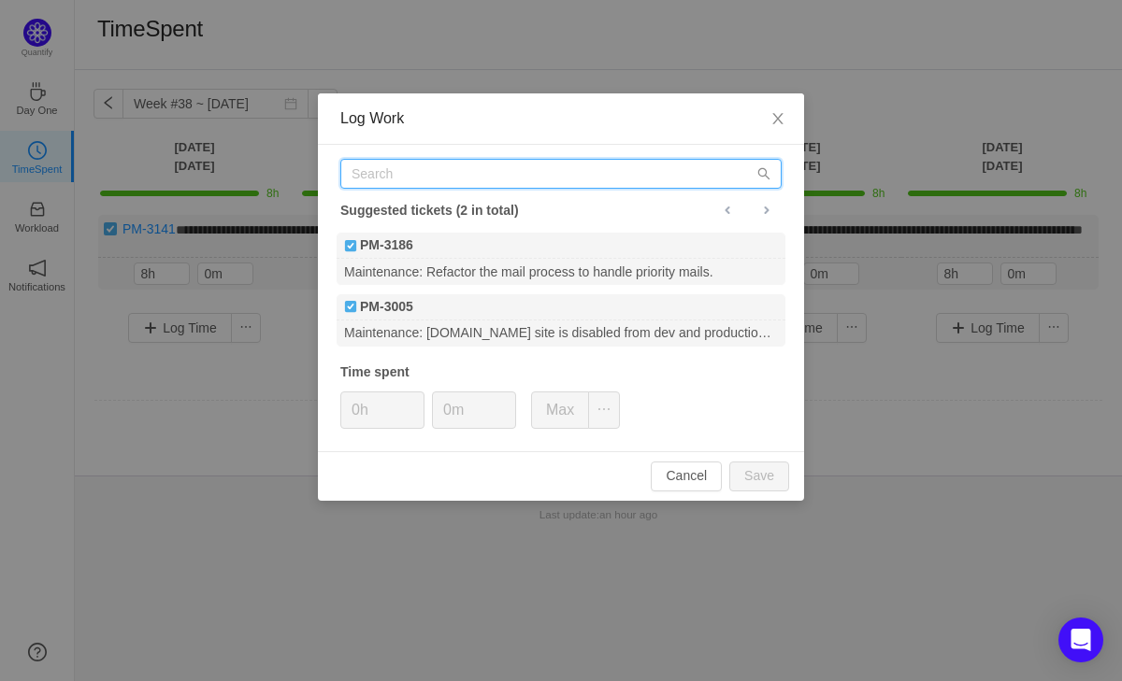
click at [440, 185] on input "text" at bounding box center [560, 174] width 441 height 30
paste input "PM-3168"
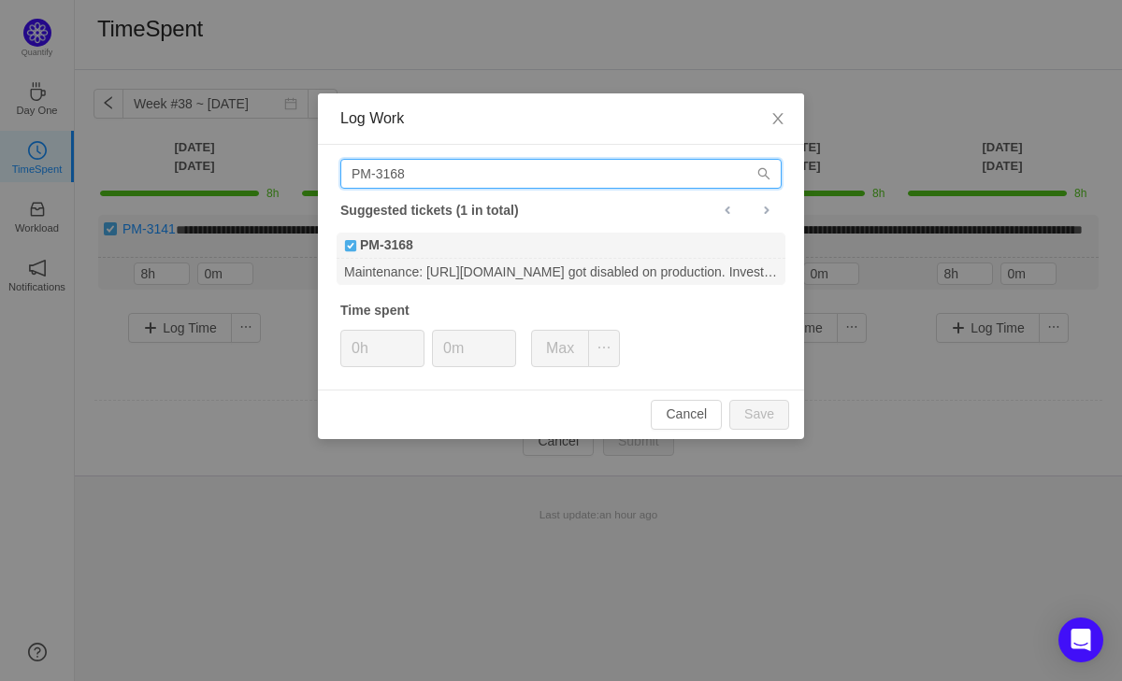
type input "PM-3168"
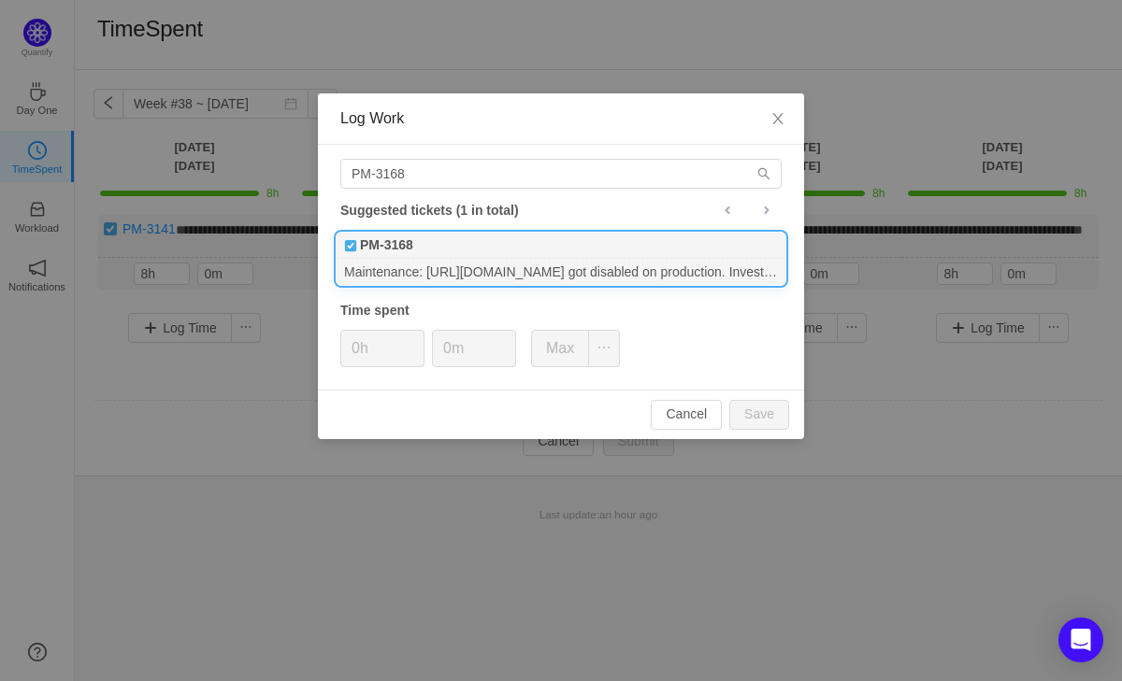
click at [492, 254] on div "PM-3168" at bounding box center [560, 246] width 449 height 26
click at [358, 350] on input "0h" at bounding box center [382, 349] width 82 height 36
click at [763, 410] on button "Save" at bounding box center [759, 415] width 60 height 30
type input "0h"
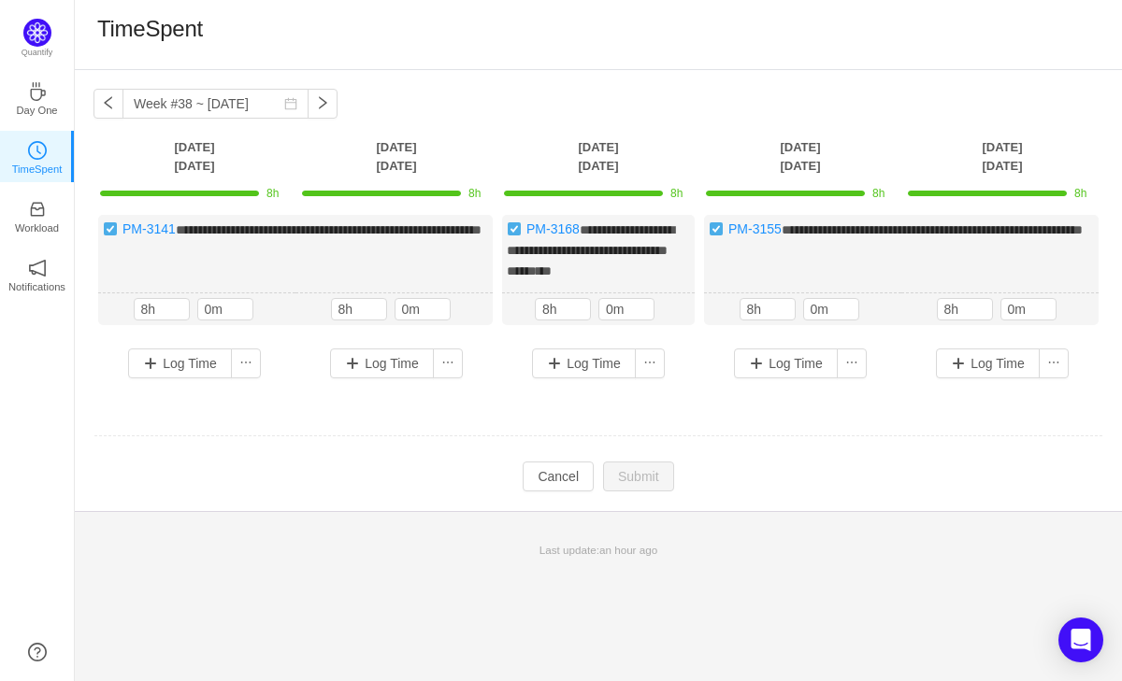
click at [646, 416] on td at bounding box center [597, 437] width 1009 height 48
click at [310, 100] on button "button" at bounding box center [322, 104] width 30 height 30
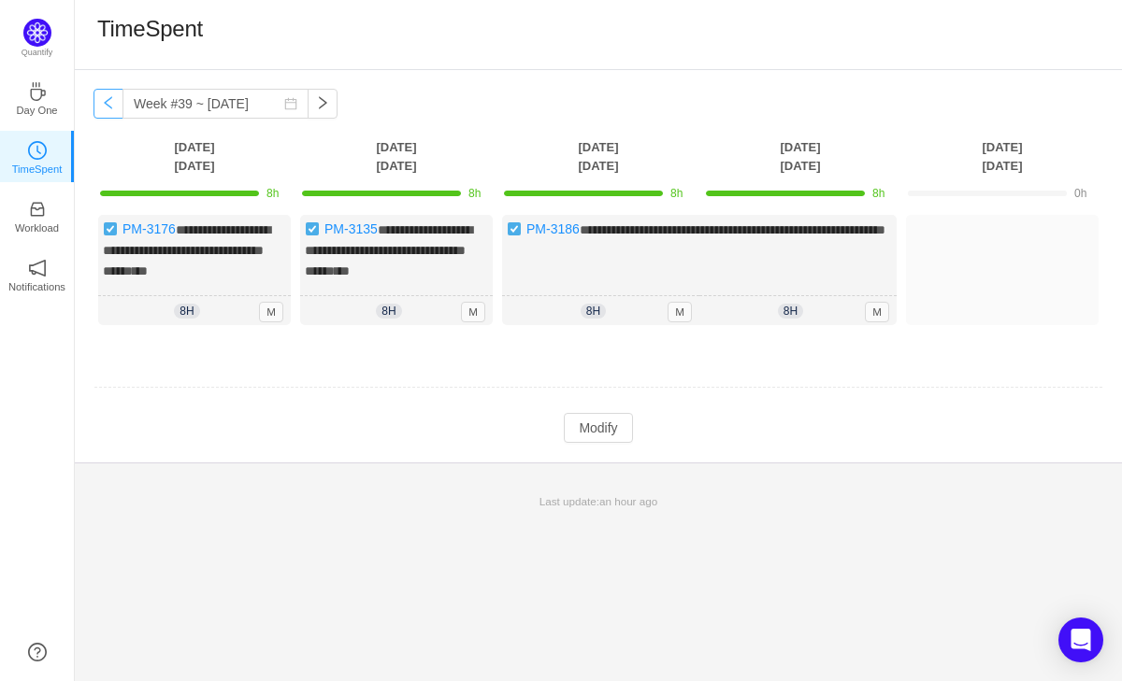
click at [98, 100] on button "button" at bounding box center [108, 104] width 30 height 30
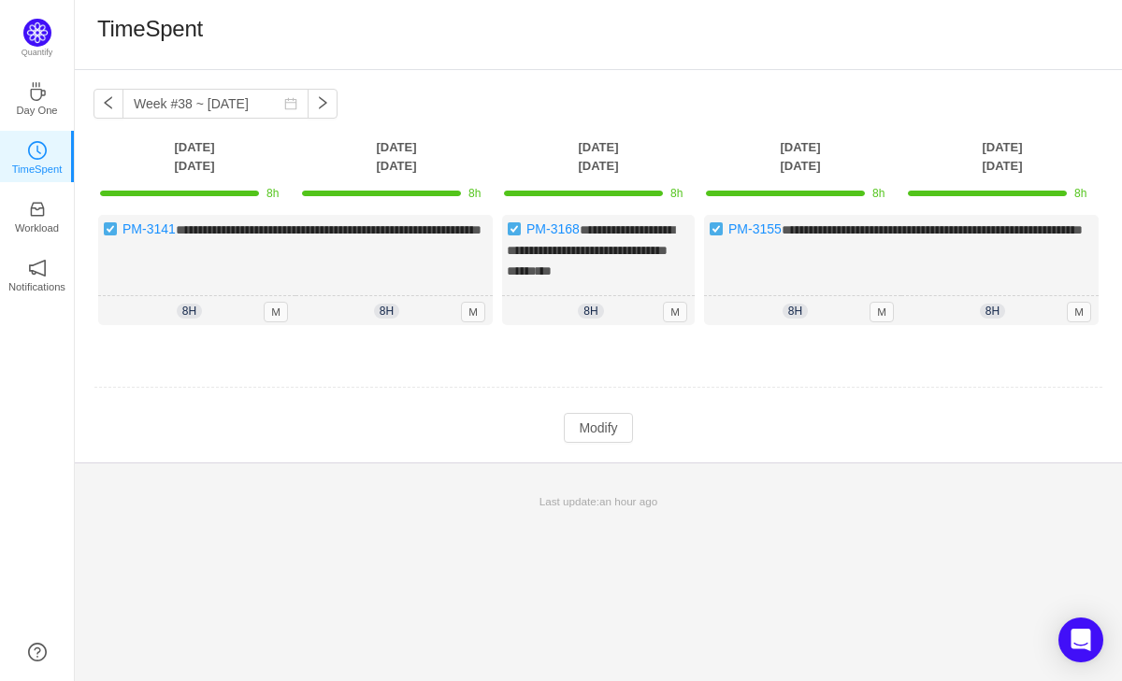
click at [705, 416] on td "Modify Cancel Submit" at bounding box center [597, 428] width 1009 height 32
click at [102, 99] on button "button" at bounding box center [108, 104] width 30 height 30
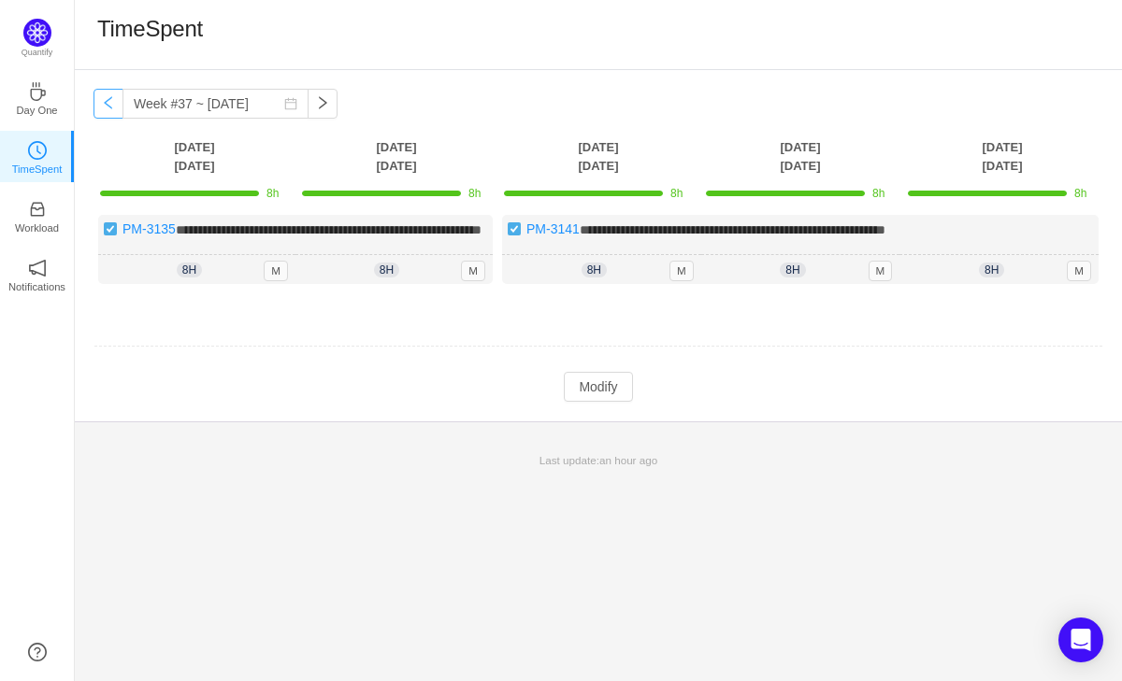
click at [102, 100] on button "button" at bounding box center [108, 104] width 30 height 30
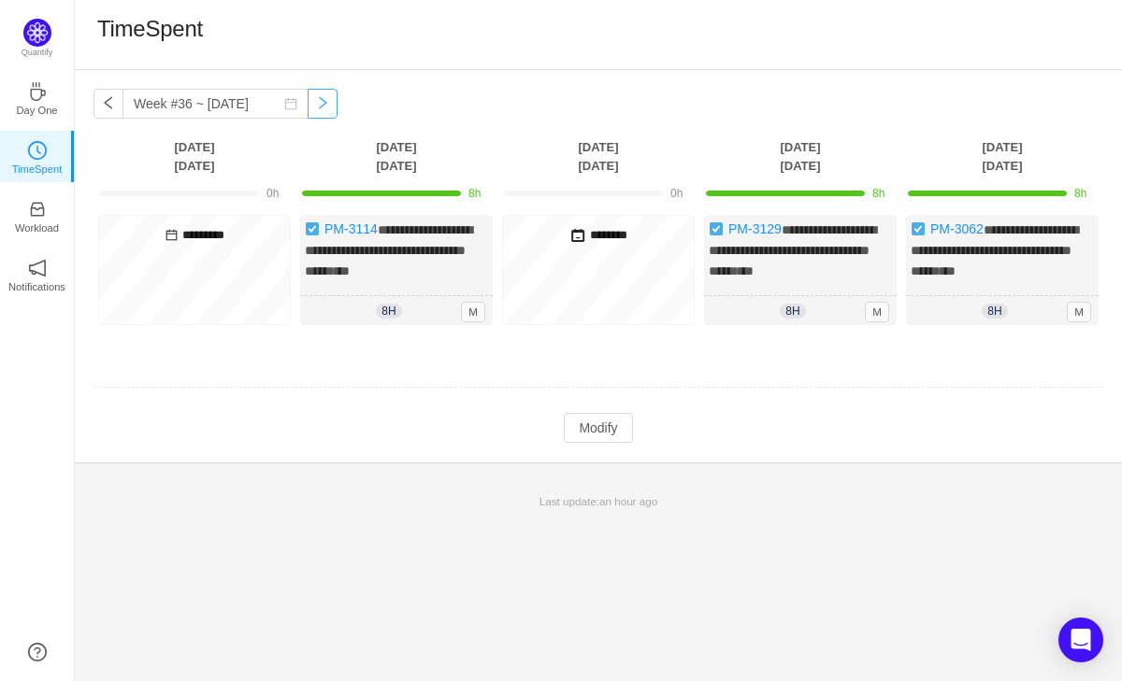
click at [308, 107] on button "button" at bounding box center [322, 104] width 30 height 30
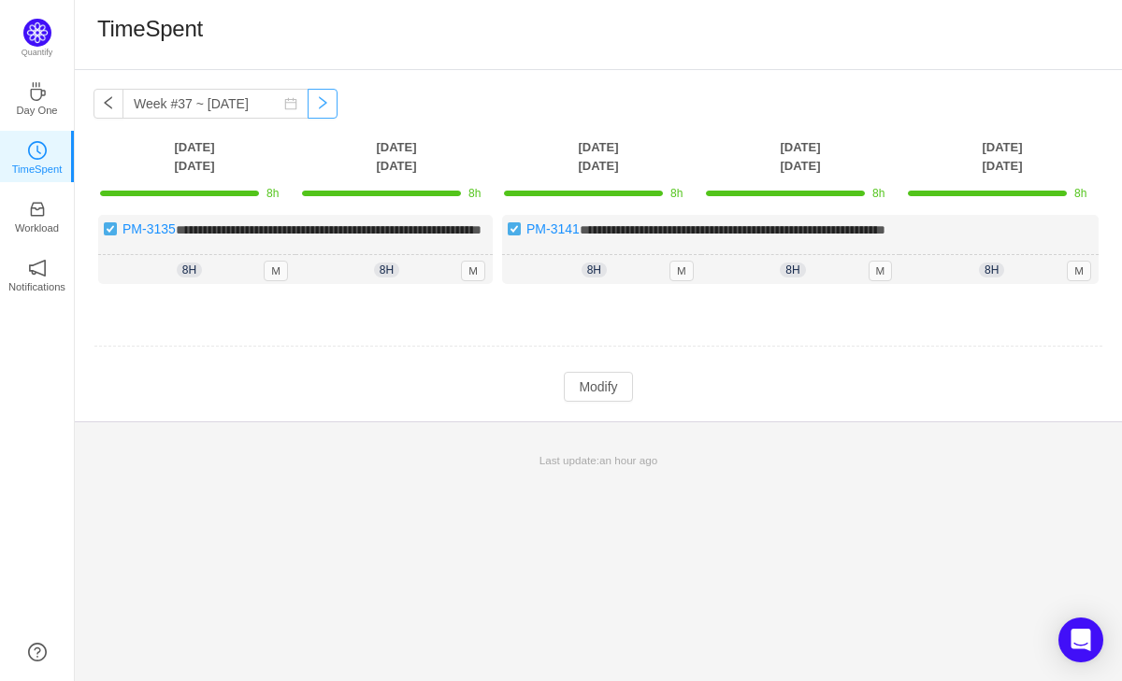
click at [308, 107] on button "button" at bounding box center [322, 104] width 30 height 30
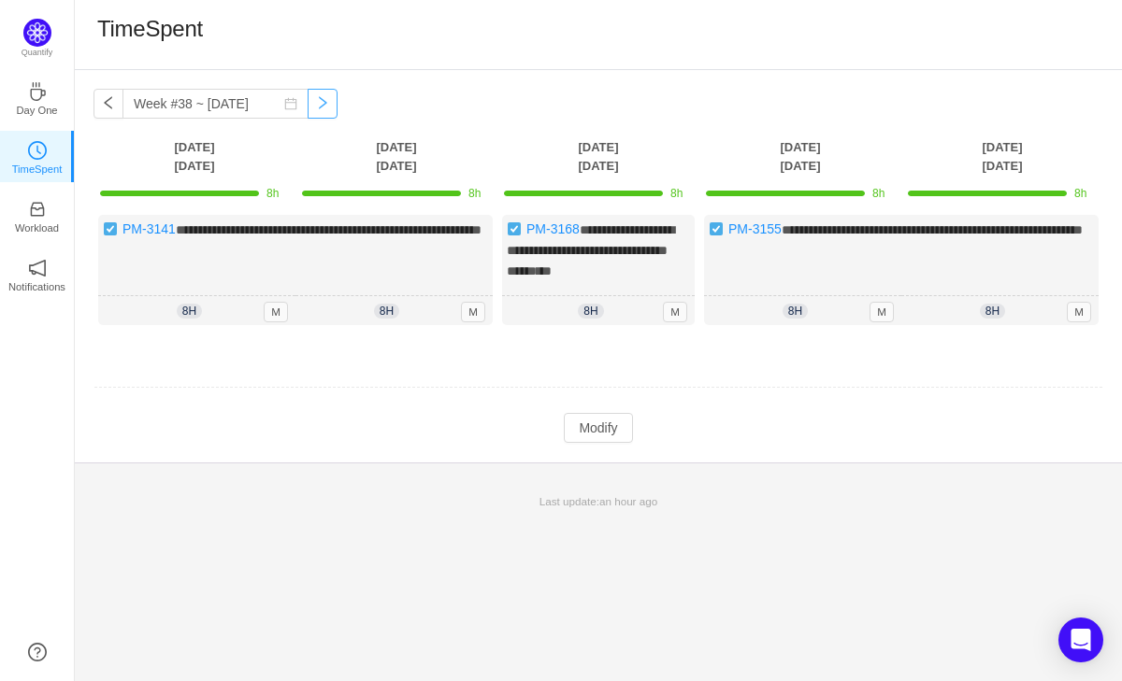
click at [307, 106] on button "button" at bounding box center [322, 104] width 30 height 30
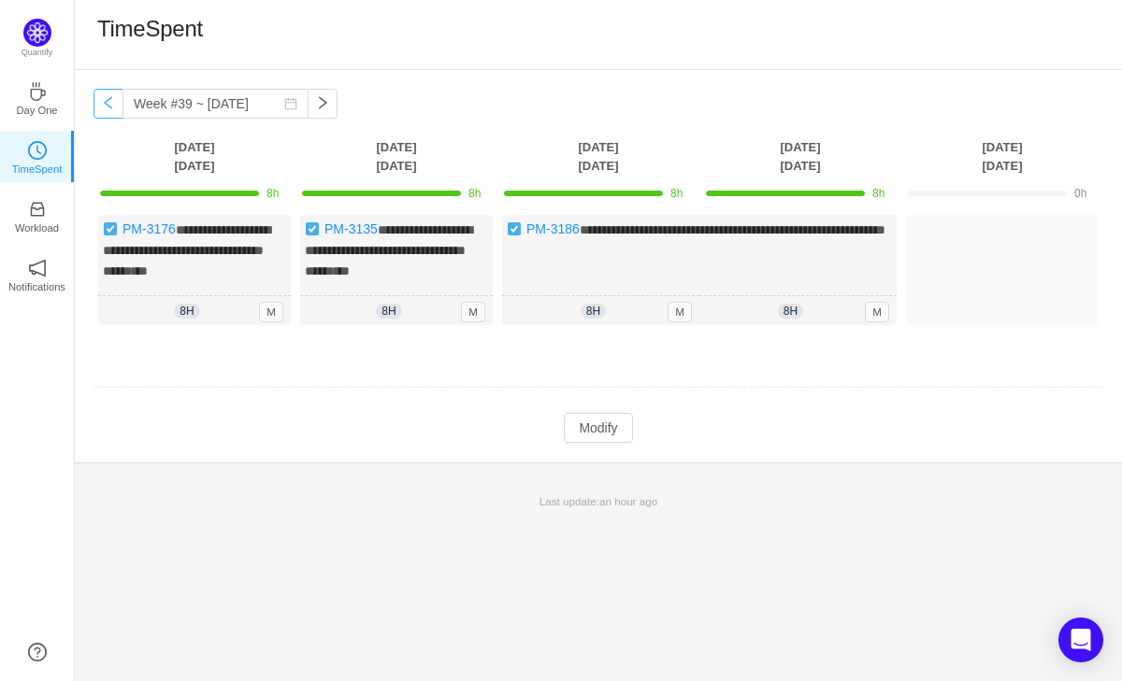
click at [105, 108] on button "button" at bounding box center [108, 104] width 30 height 30
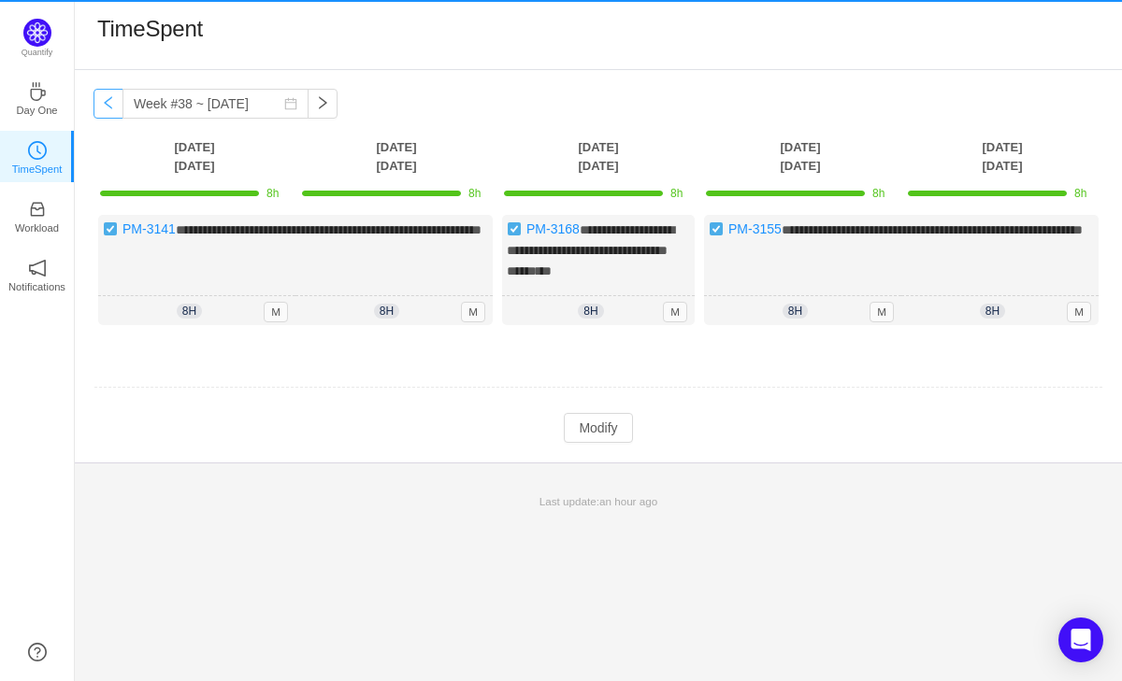
click at [106, 108] on button "button" at bounding box center [108, 104] width 30 height 30
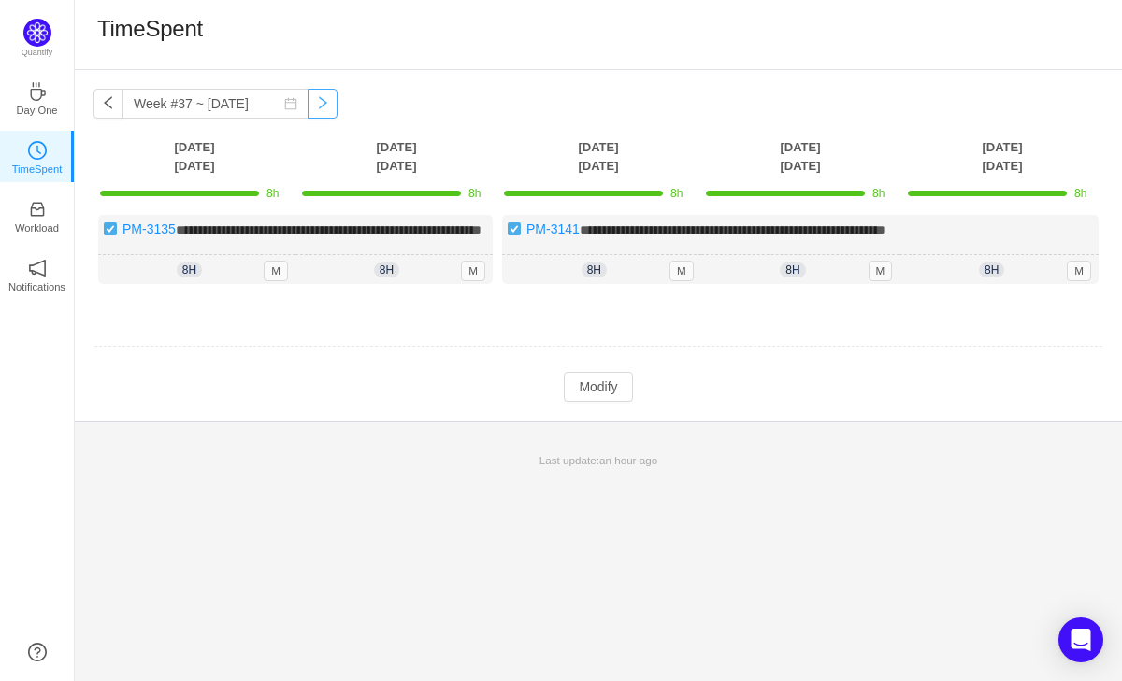
click at [312, 110] on button "button" at bounding box center [322, 104] width 30 height 30
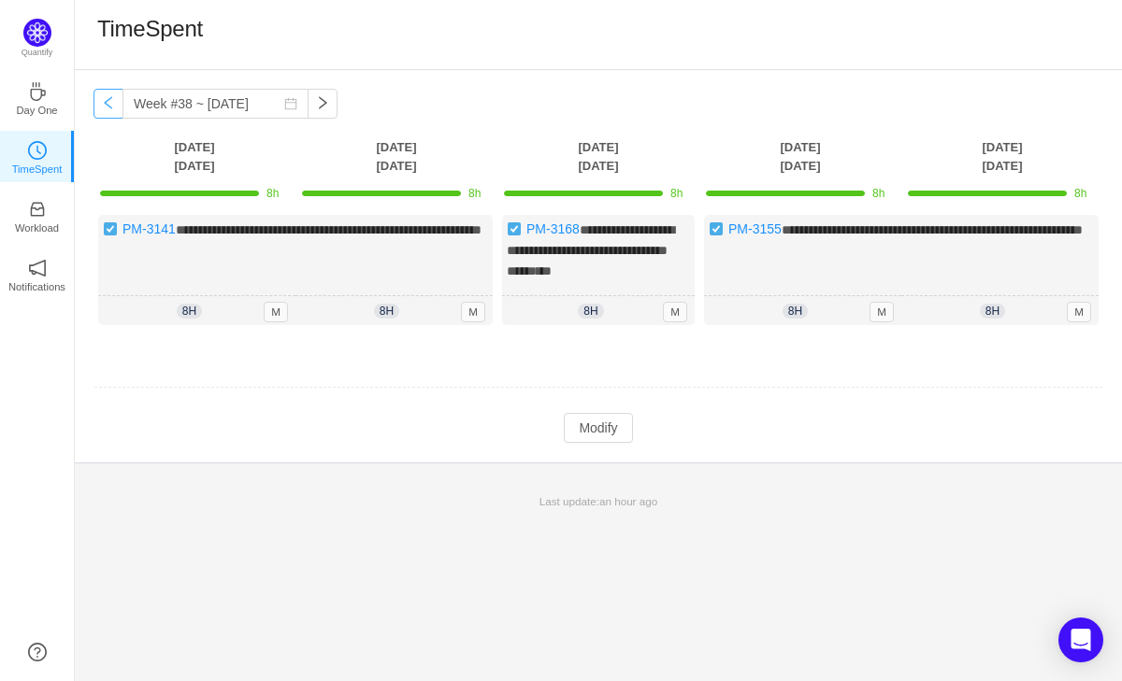
click at [104, 106] on button "button" at bounding box center [108, 104] width 30 height 30
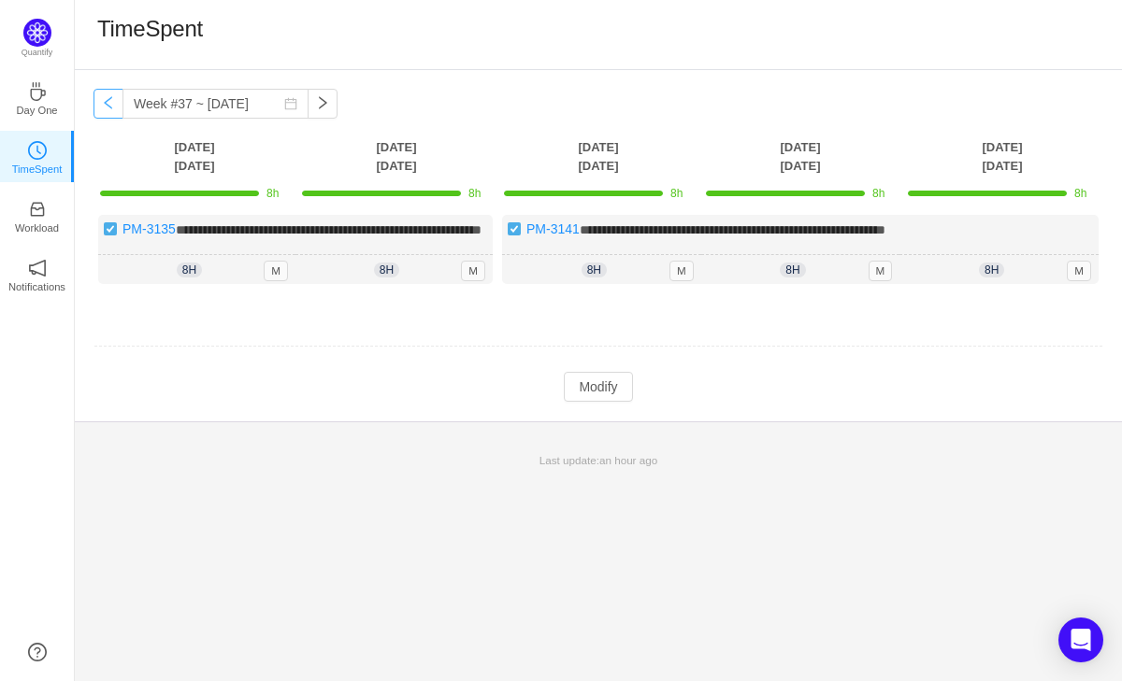
click at [105, 106] on button "button" at bounding box center [108, 104] width 30 height 30
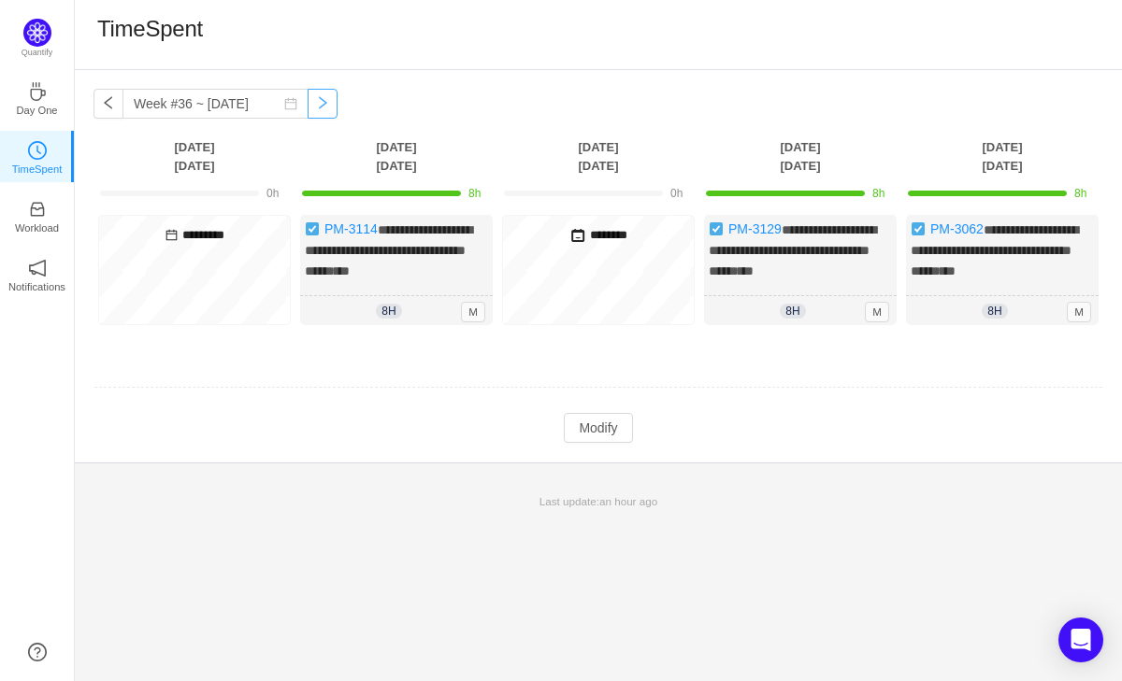
click at [314, 105] on button "button" at bounding box center [322, 104] width 30 height 30
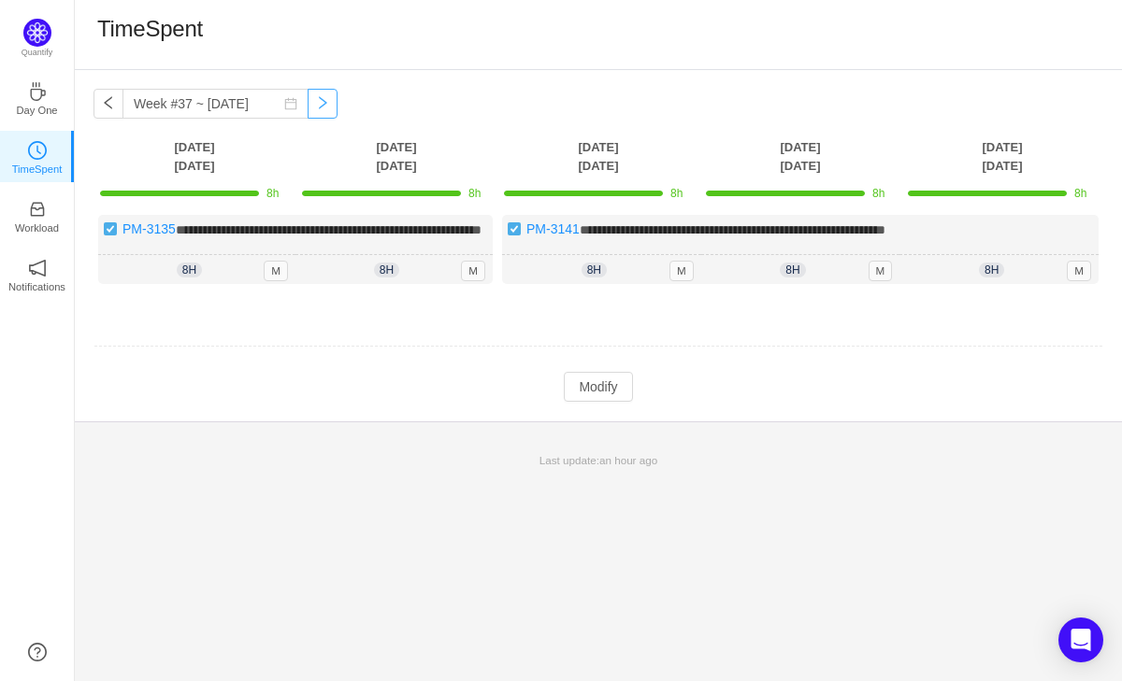
click at [313, 105] on button "button" at bounding box center [322, 104] width 30 height 30
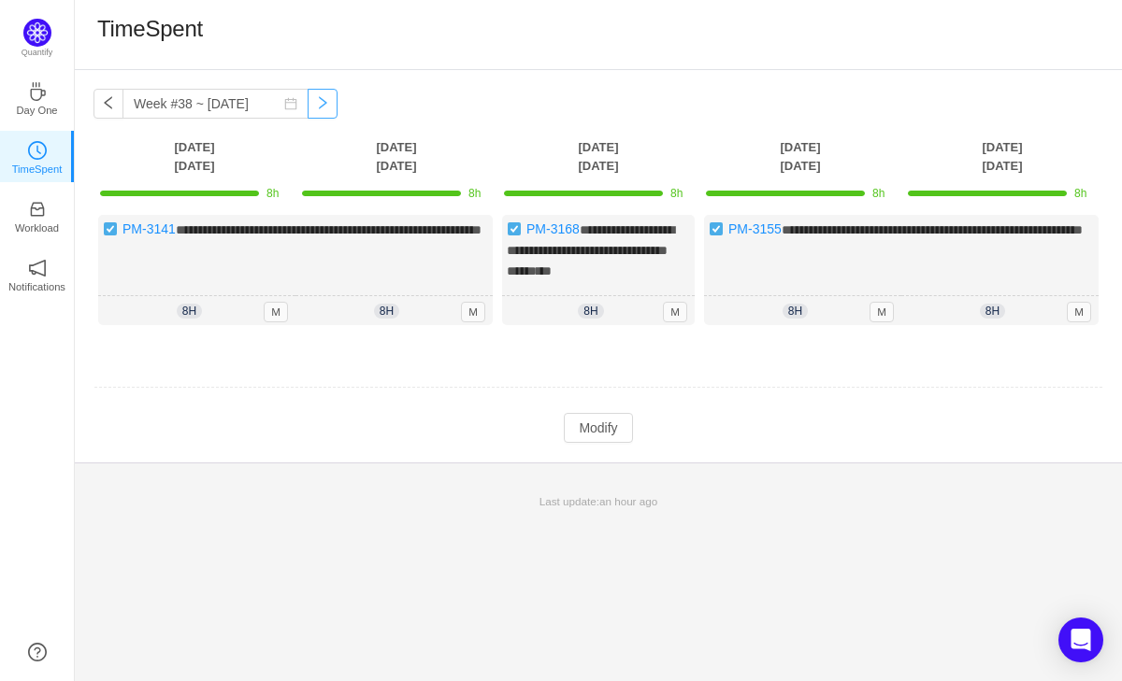
click at [313, 105] on button "button" at bounding box center [322, 104] width 30 height 30
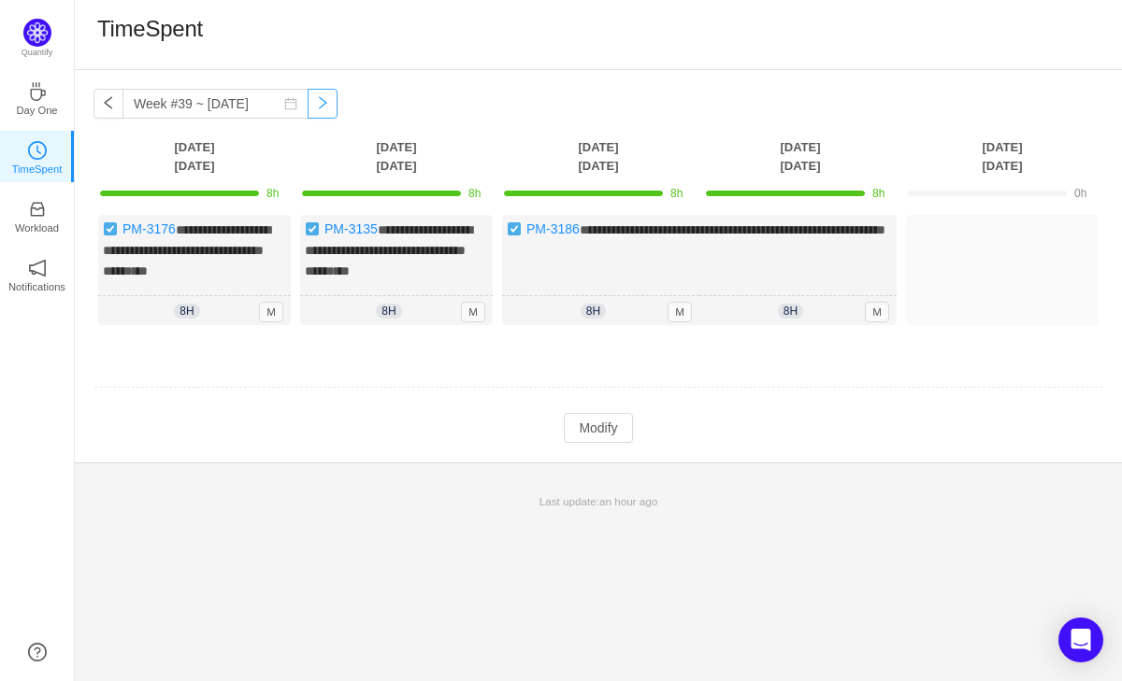
click at [313, 105] on button "button" at bounding box center [322, 104] width 30 height 30
click at [313, 106] on button "button" at bounding box center [322, 104] width 30 height 30
click at [307, 99] on button "button" at bounding box center [322, 104] width 30 height 30
click at [111, 106] on button "button" at bounding box center [108, 104] width 30 height 30
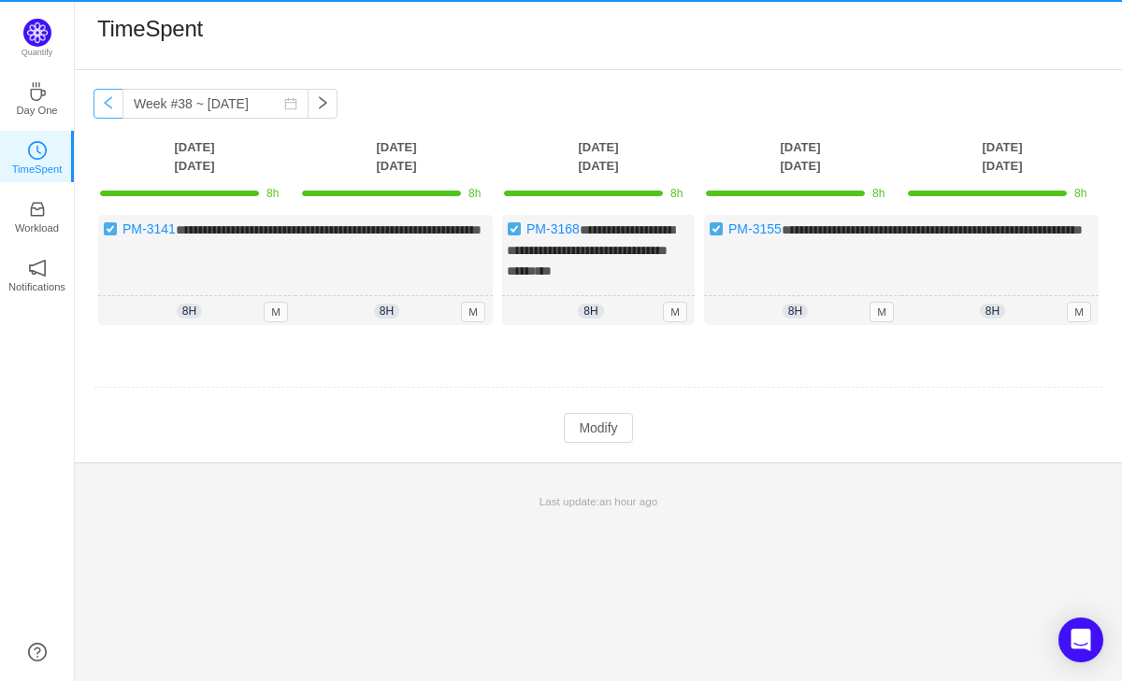
click at [111, 106] on button "button" at bounding box center [108, 104] width 30 height 30
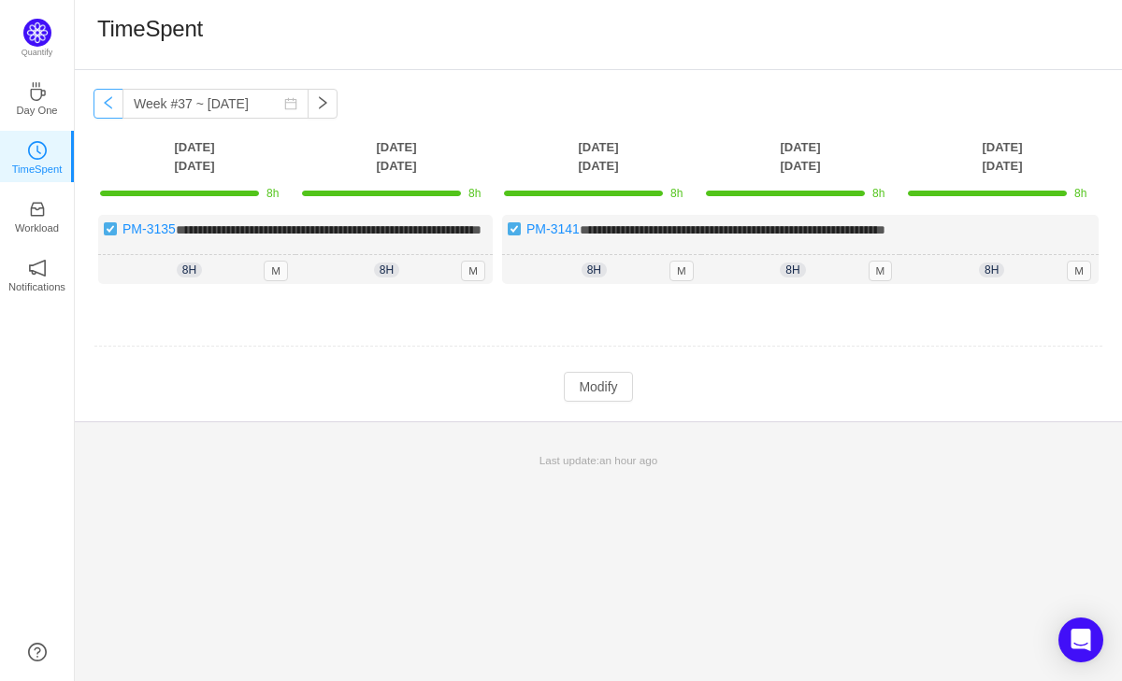
click at [111, 107] on button "button" at bounding box center [108, 104] width 30 height 30
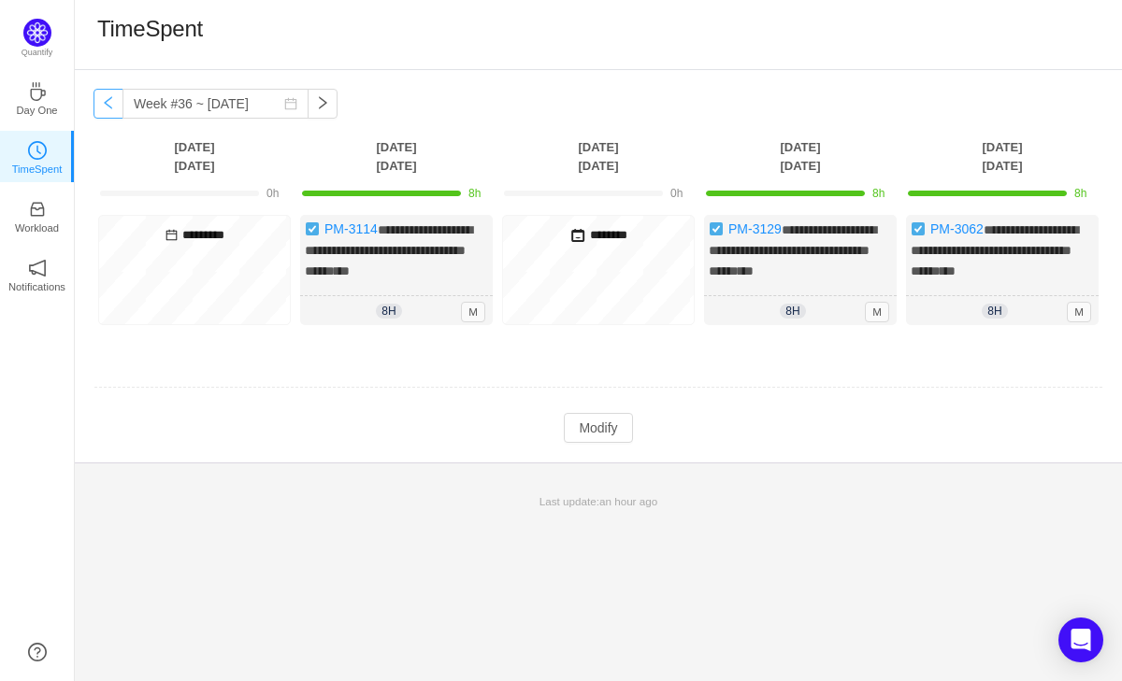
click at [111, 107] on button "button" at bounding box center [108, 104] width 30 height 30
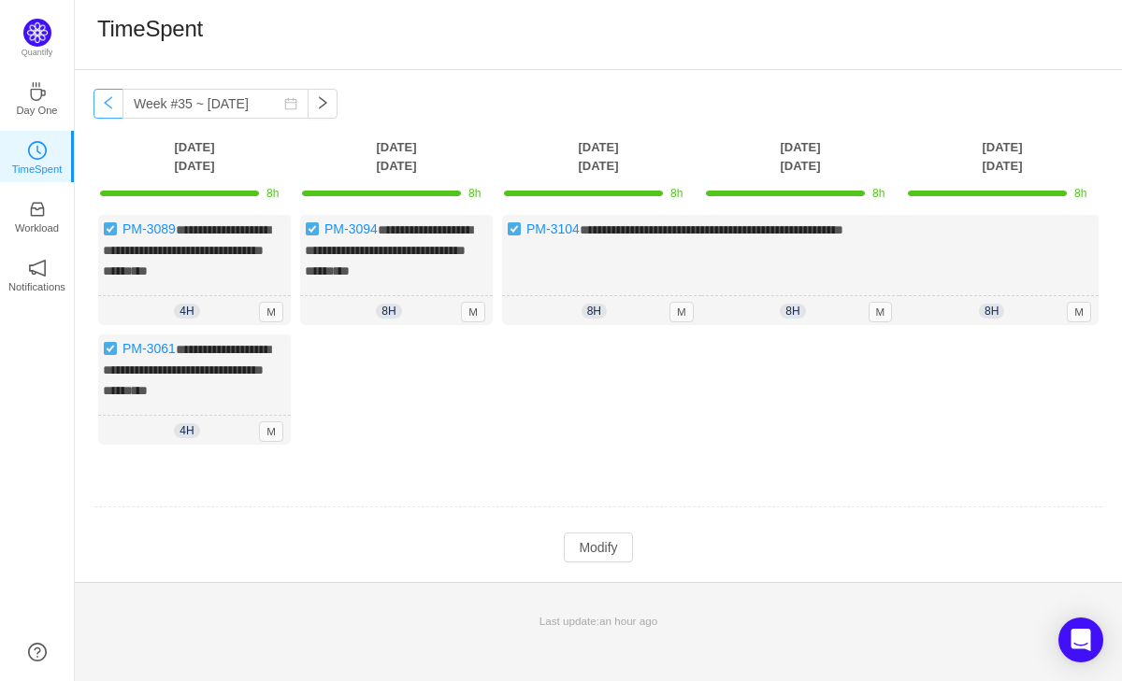
click at [110, 107] on button "button" at bounding box center [108, 104] width 30 height 30
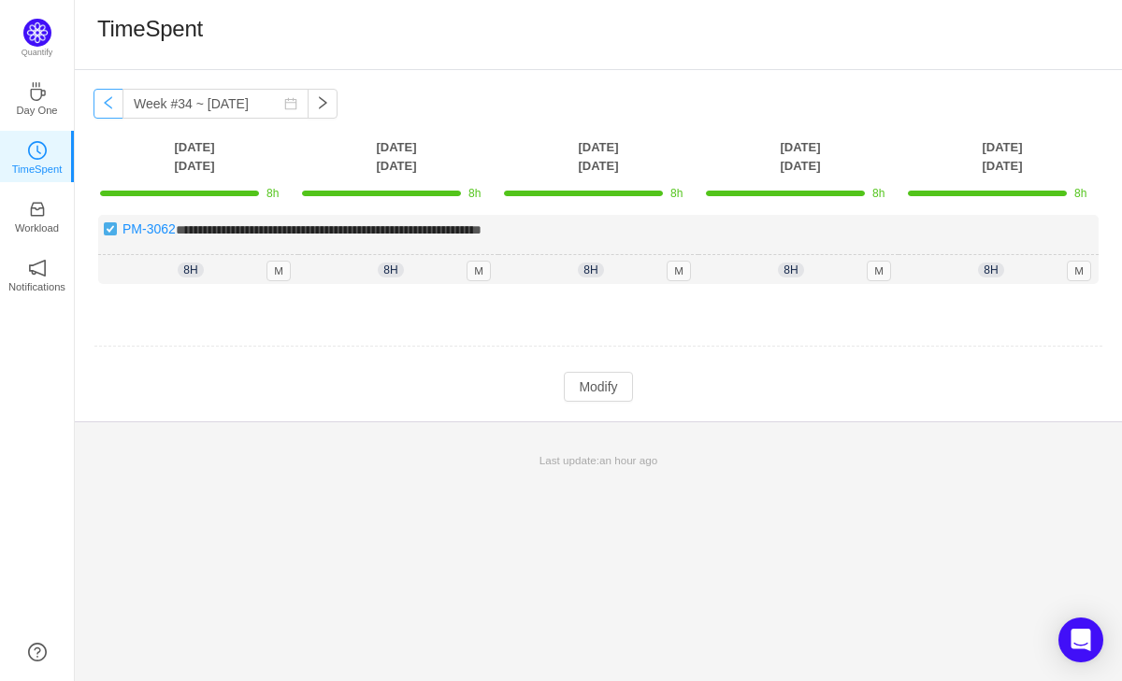
click at [110, 107] on button "button" at bounding box center [108, 104] width 30 height 30
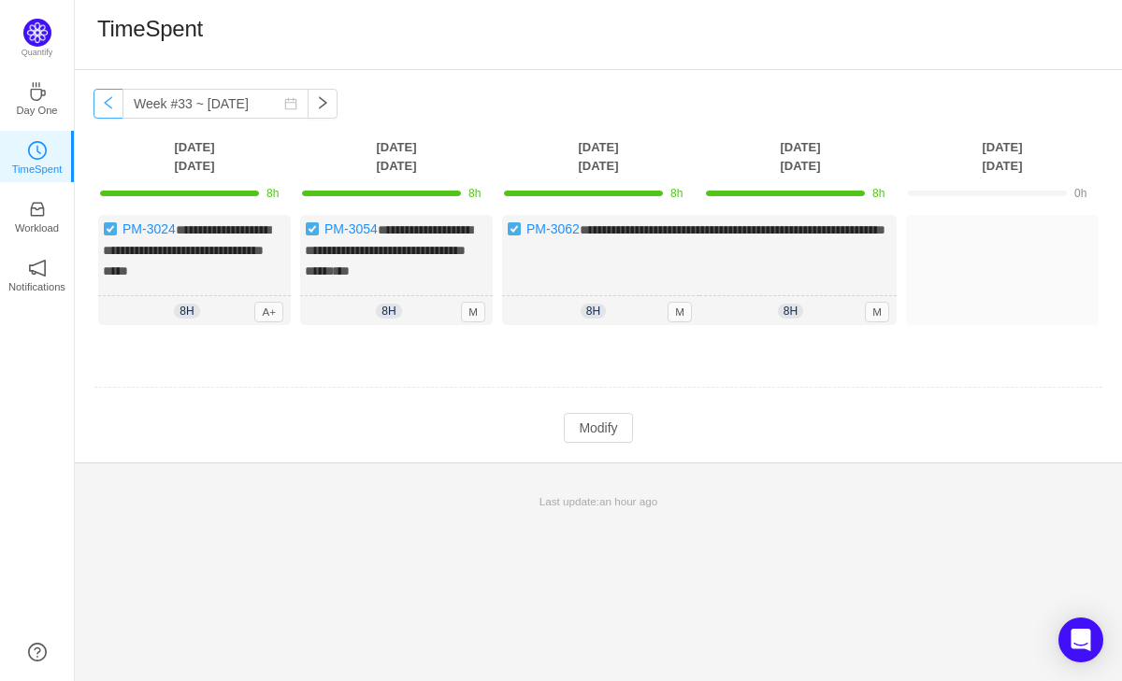
click at [110, 107] on button "button" at bounding box center [108, 104] width 30 height 30
click at [307, 116] on button "button" at bounding box center [322, 104] width 30 height 30
click at [253, 105] on input "Week #33 ~ [DATE]" at bounding box center [215, 104] width 186 height 30
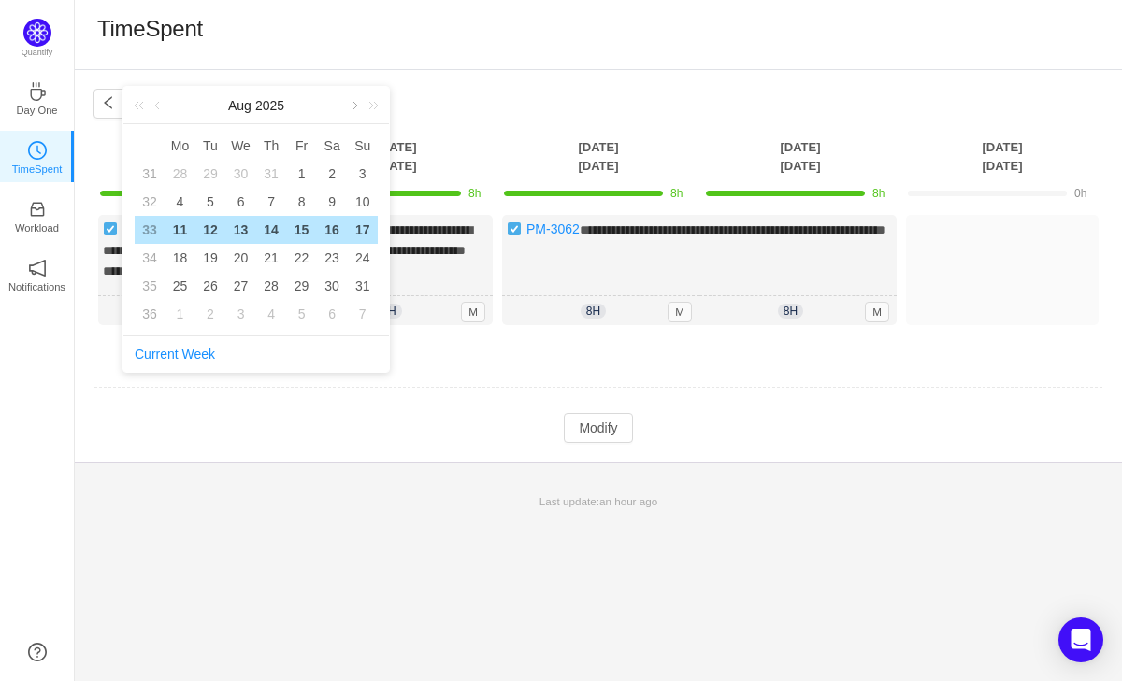
click at [352, 106] on link at bounding box center [353, 105] width 17 height 37
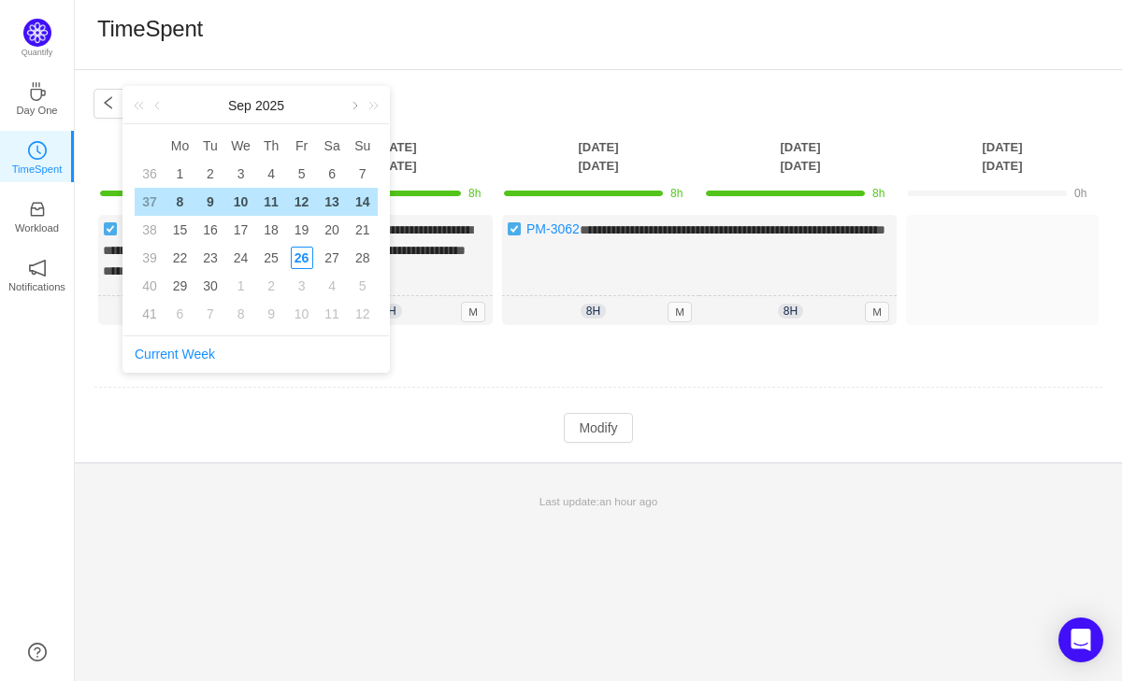
click at [352, 106] on link at bounding box center [353, 105] width 17 height 37
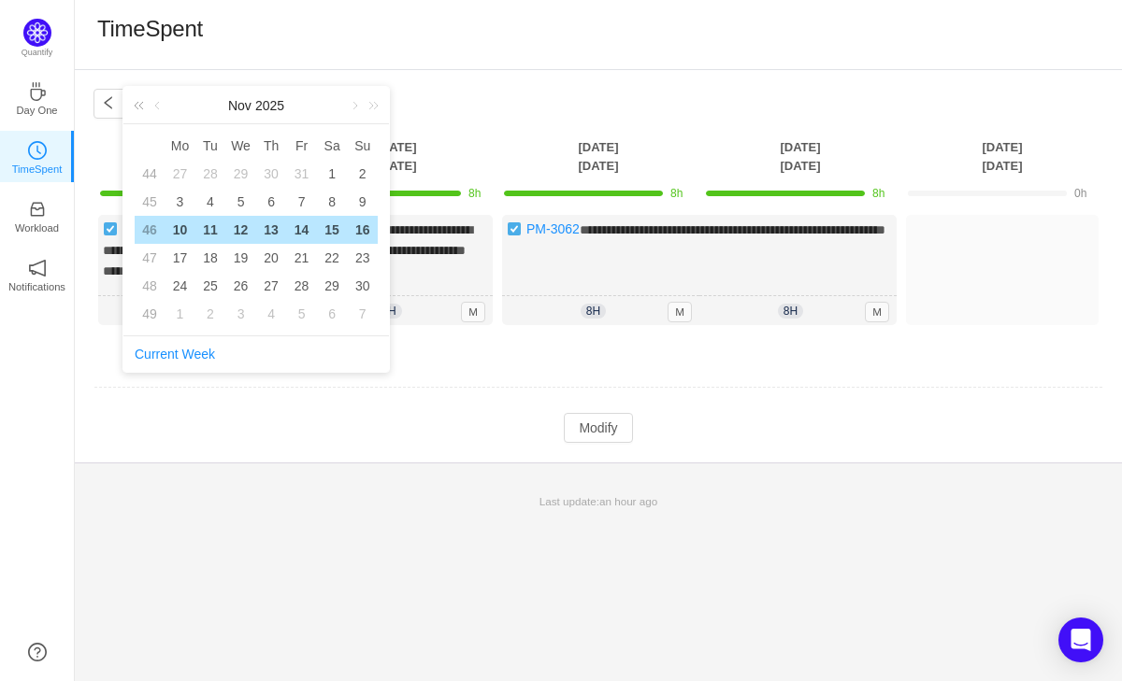
click at [143, 105] on link at bounding box center [142, 105] width 24 height 37
click at [158, 105] on link at bounding box center [158, 105] width 17 height 37
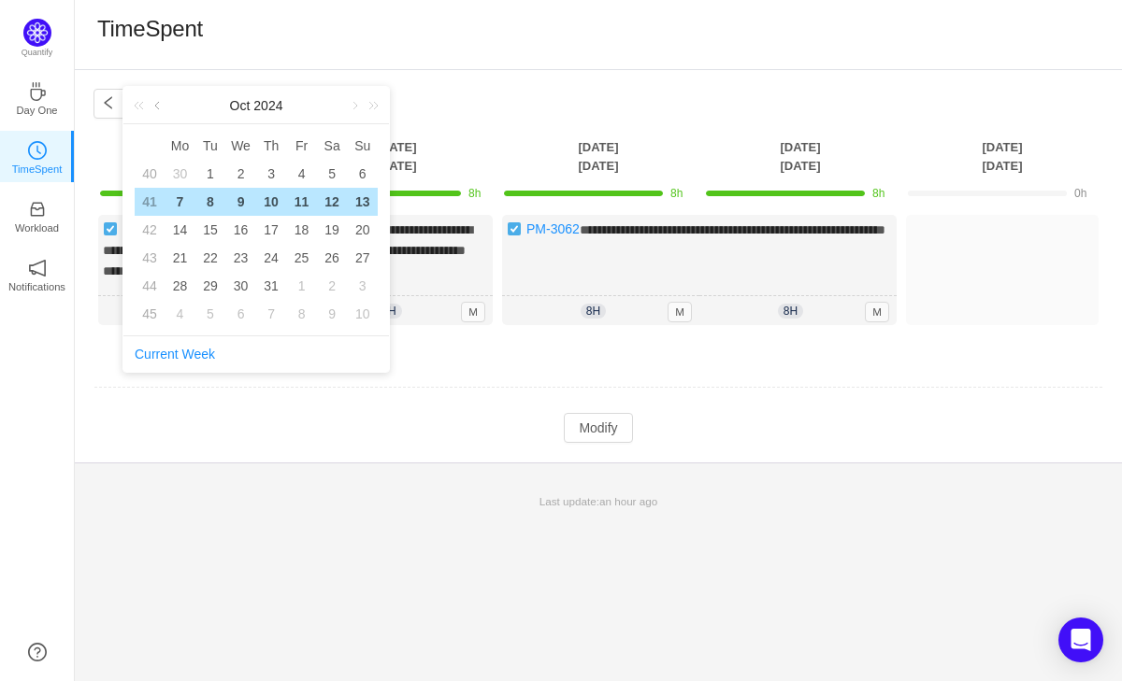
click at [154, 102] on link at bounding box center [158, 105] width 17 height 37
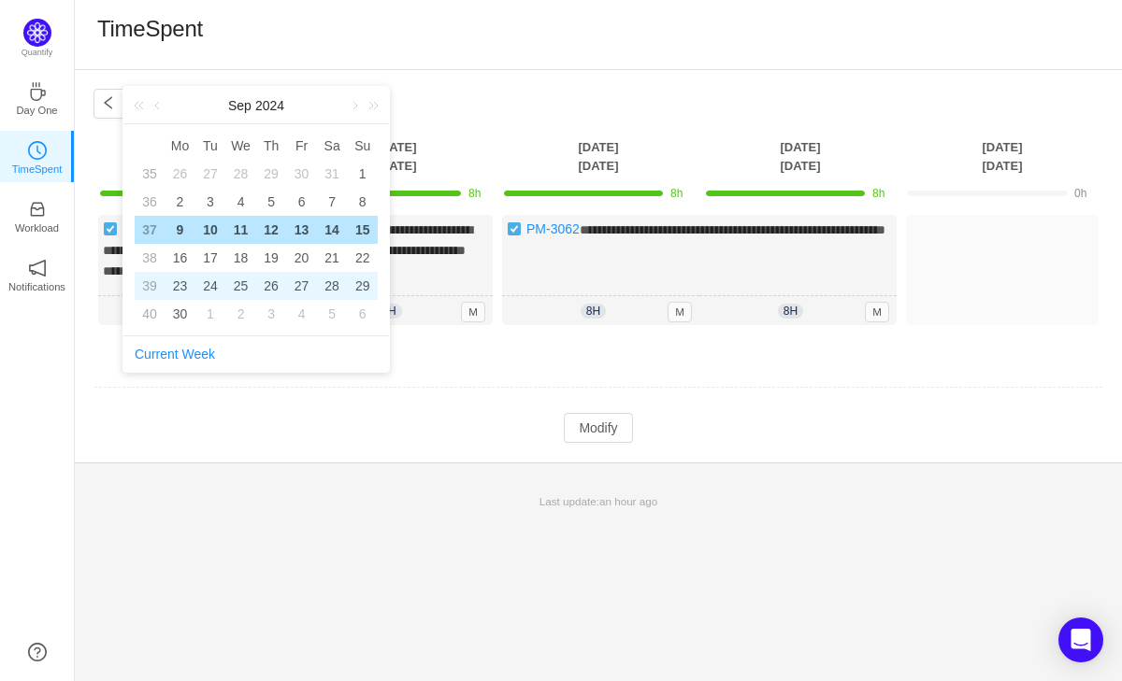
click at [265, 280] on div "26" at bounding box center [271, 286] width 22 height 22
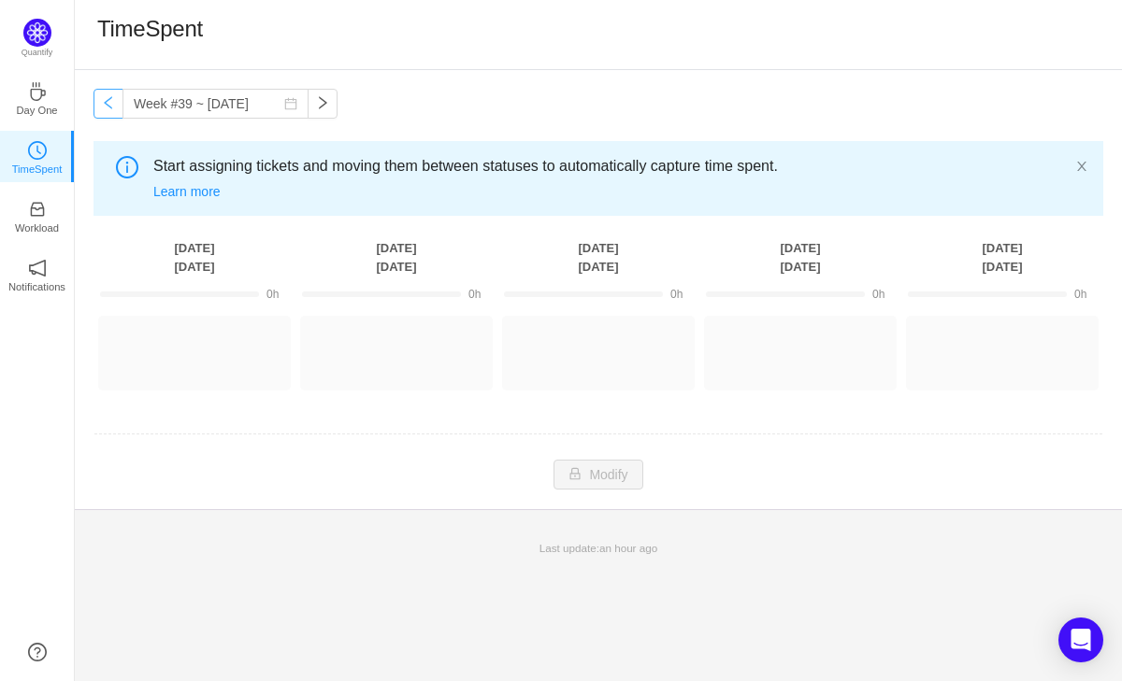
click at [110, 102] on button "button" at bounding box center [108, 104] width 30 height 30
click at [307, 103] on button "button" at bounding box center [322, 104] width 30 height 30
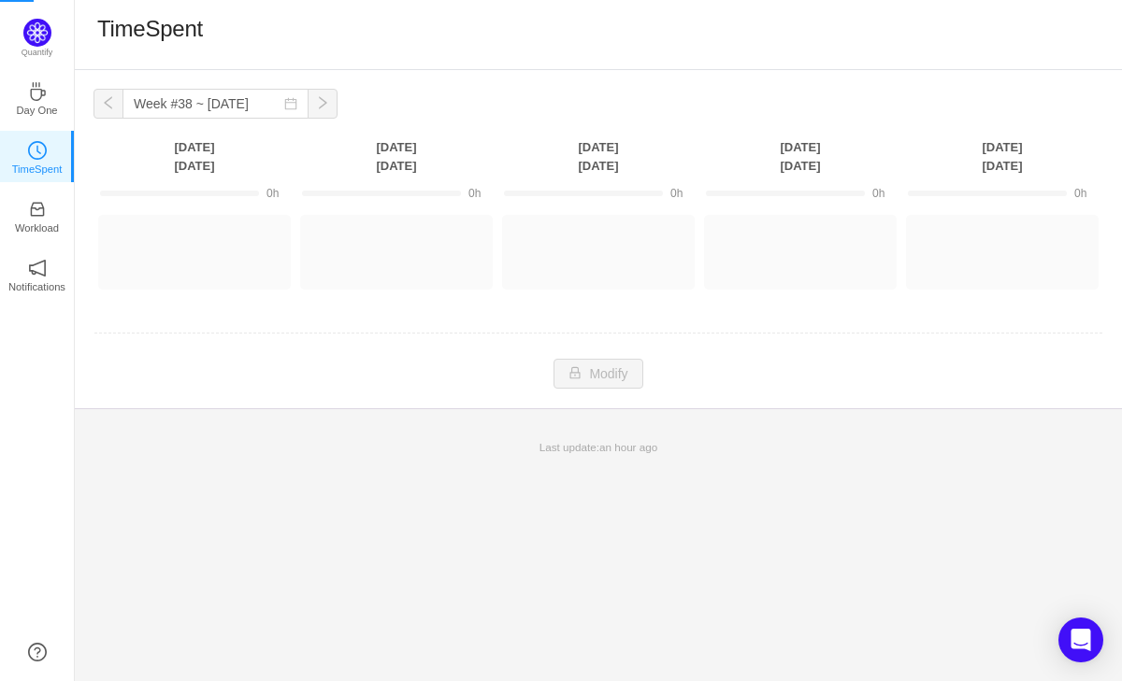
click at [307, 103] on button "button" at bounding box center [322, 104] width 30 height 30
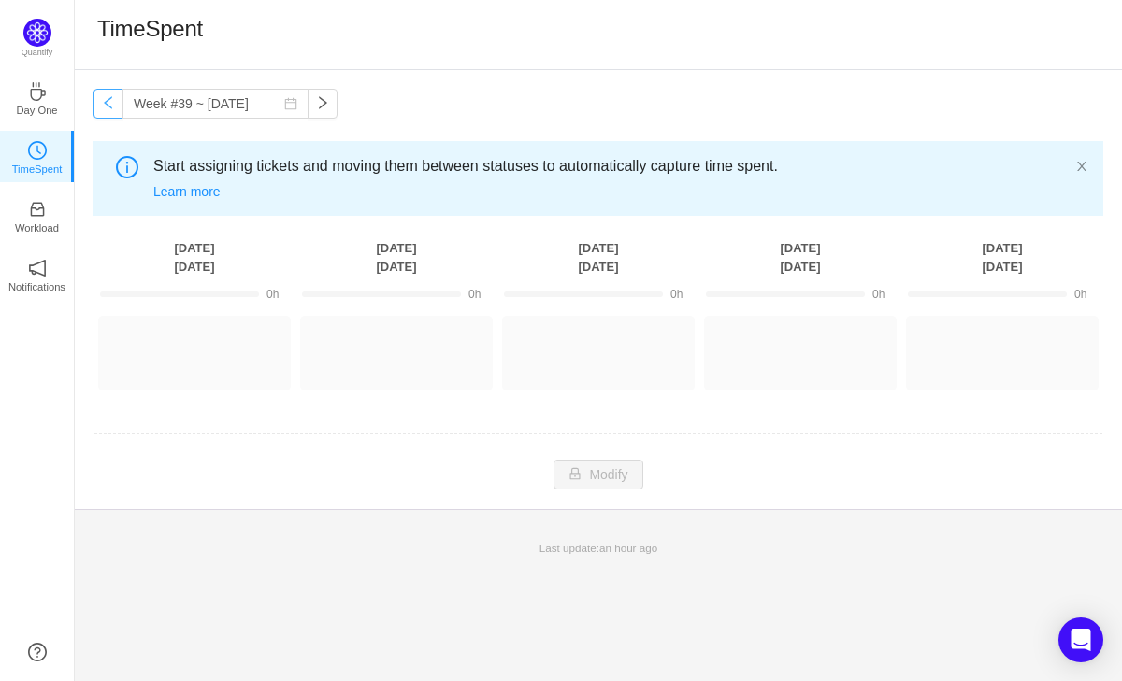
click at [107, 104] on button "button" at bounding box center [108, 104] width 30 height 30
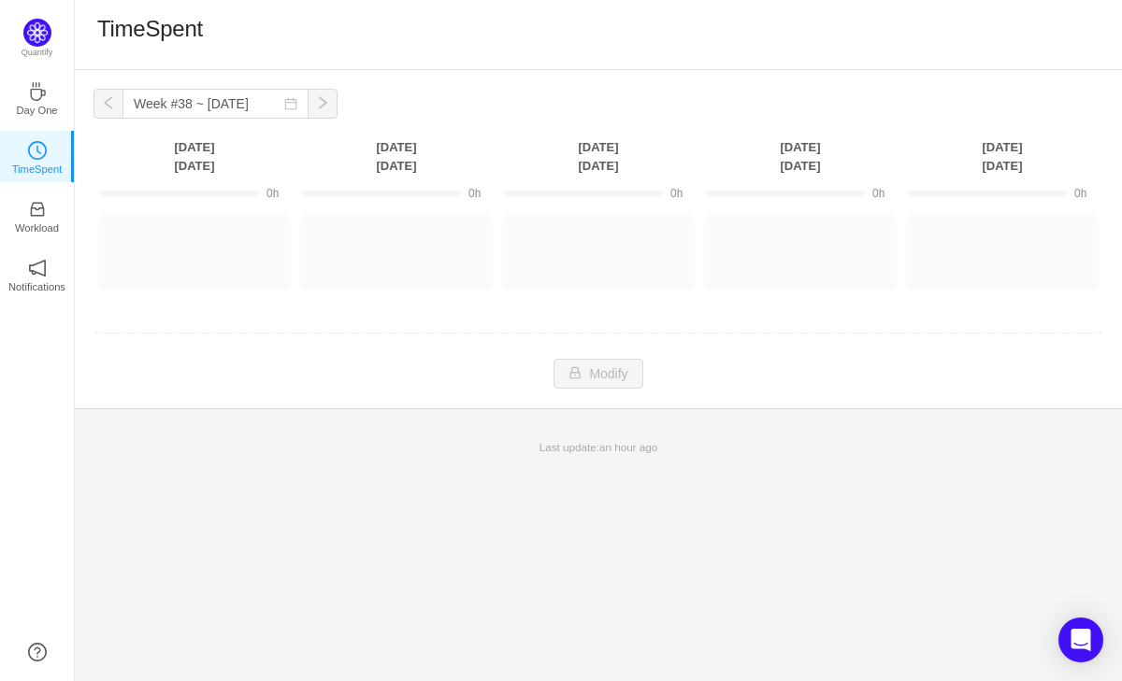
click at [107, 104] on button "button" at bounding box center [108, 104] width 30 height 30
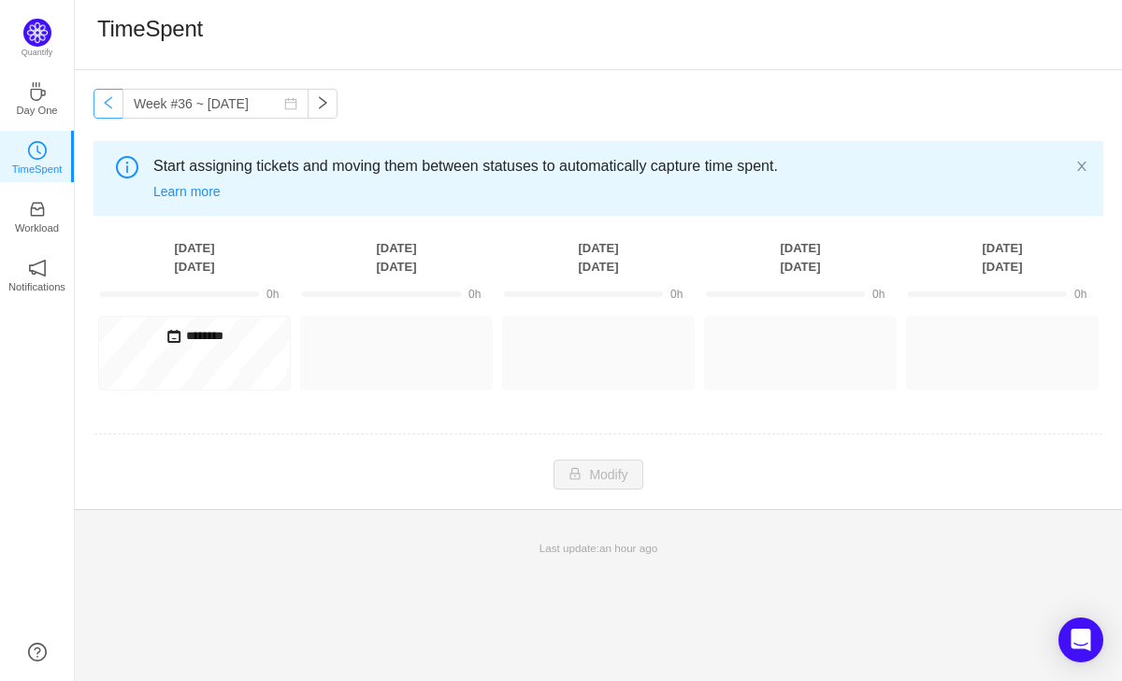
click at [107, 104] on button "button" at bounding box center [108, 104] width 30 height 30
type input "Week #35 ~ [DATE]"
click at [40, 150] on icon "icon: clock-circle" at bounding box center [37, 150] width 19 height 19
click at [33, 103] on p "Day One" at bounding box center [36, 110] width 41 height 17
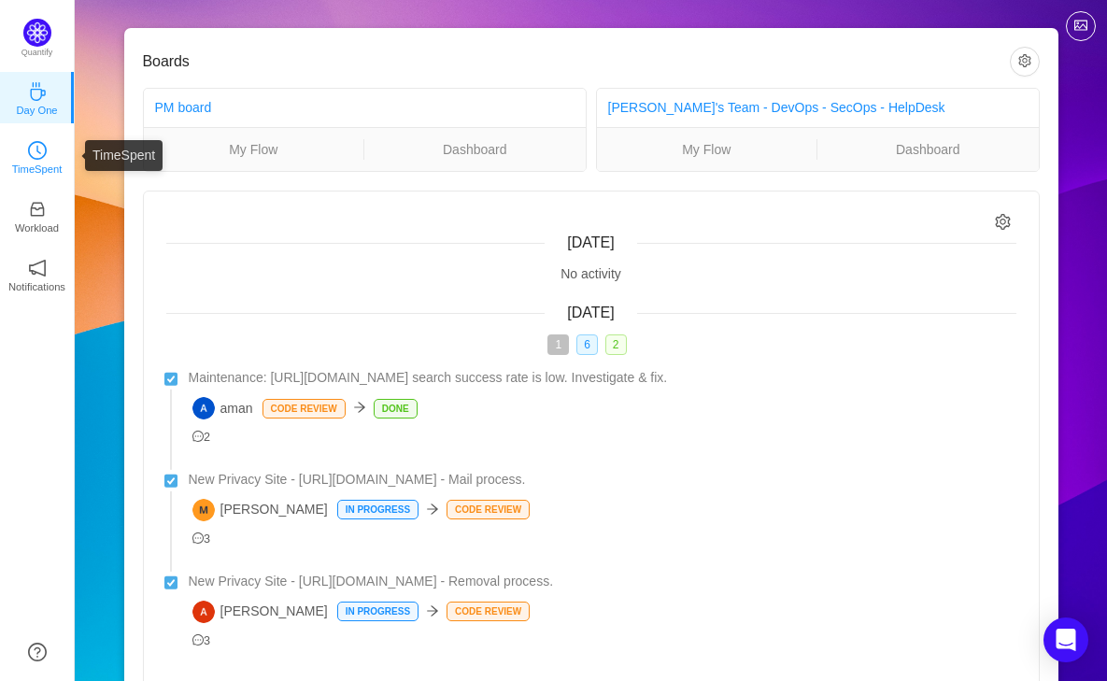
click at [46, 150] on icon "icon: clock-circle" at bounding box center [37, 150] width 19 height 19
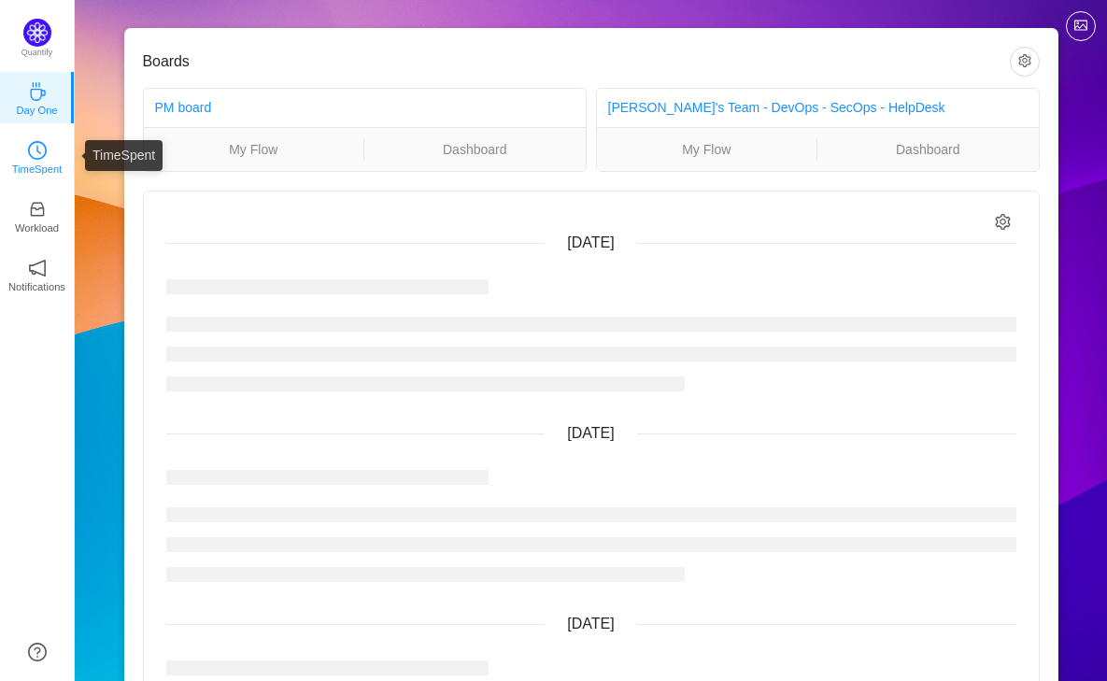
click at [35, 168] on p "TimeSpent" at bounding box center [37, 169] width 50 height 17
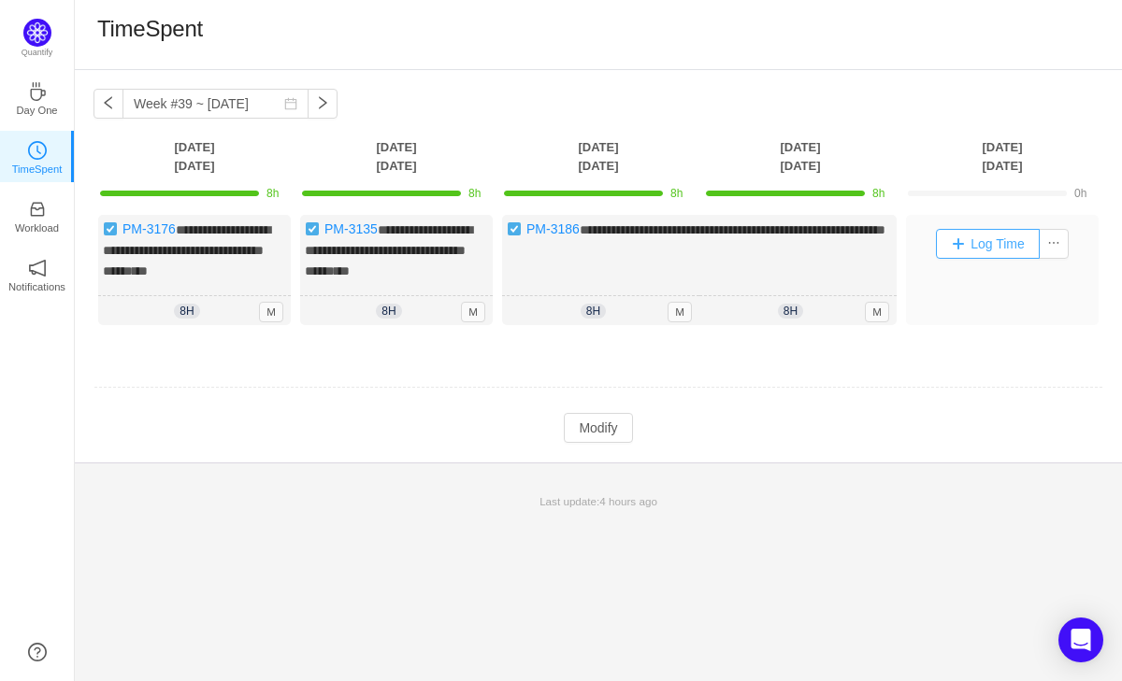
click at [999, 245] on button "Log Time" at bounding box center [988, 244] width 104 height 30
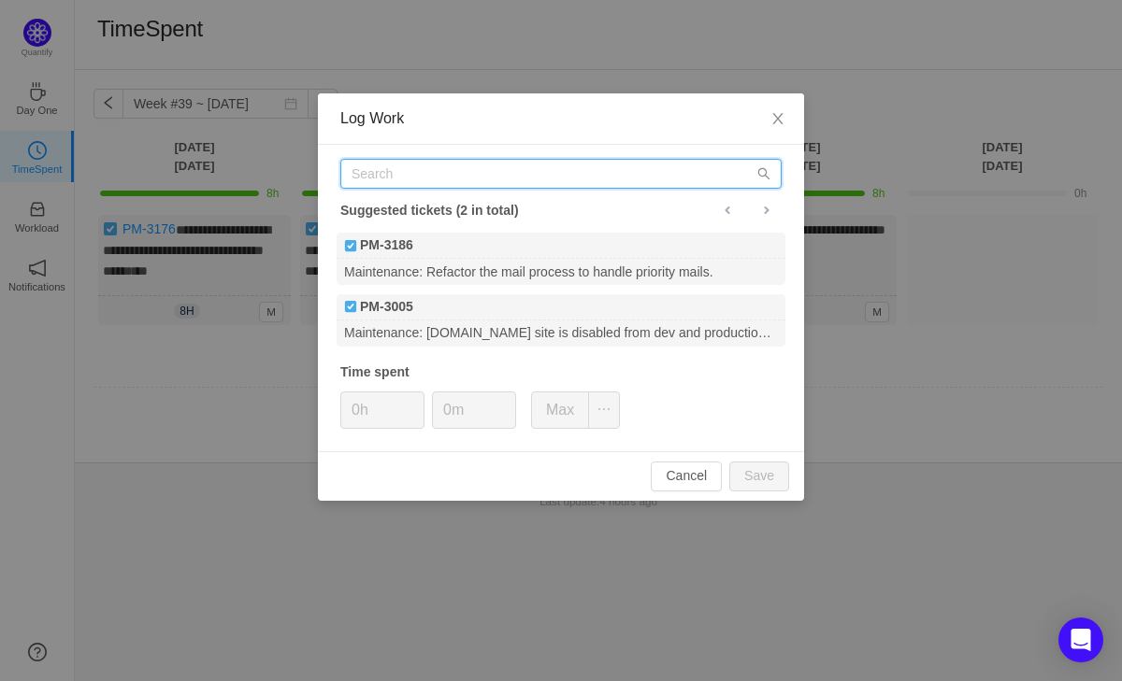
click at [427, 178] on input "text" at bounding box center [560, 174] width 441 height 30
paste input "PM-3186"
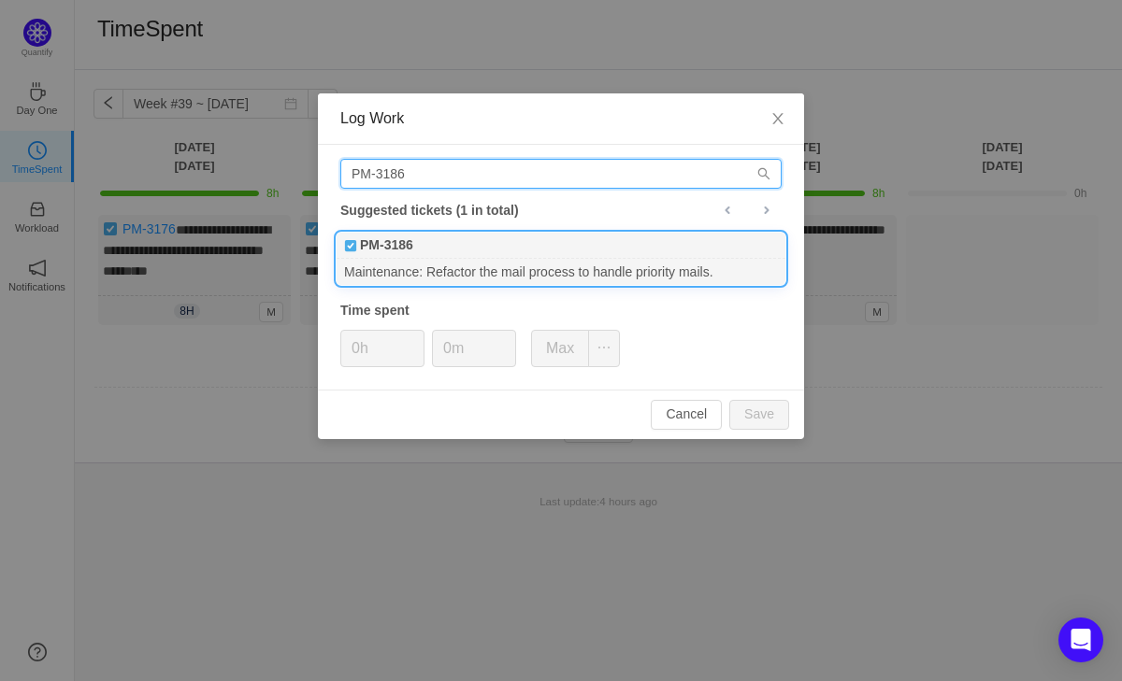
type input "PM-3186"
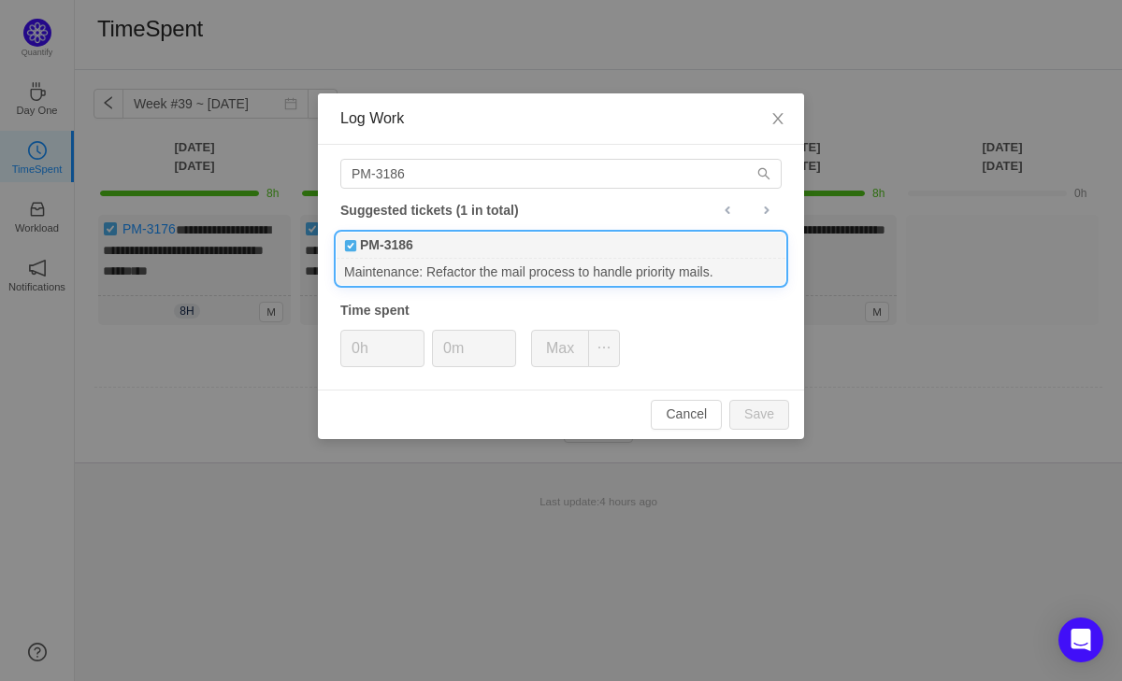
click at [422, 263] on div "Maintenance: Refactor the mail process to handle priority mails." at bounding box center [560, 271] width 449 height 25
click at [358, 352] on input "0h" at bounding box center [382, 349] width 82 height 36
click at [763, 418] on button "Save" at bounding box center [759, 415] width 60 height 30
type input "0h"
